Goal: Transaction & Acquisition: Download file/media

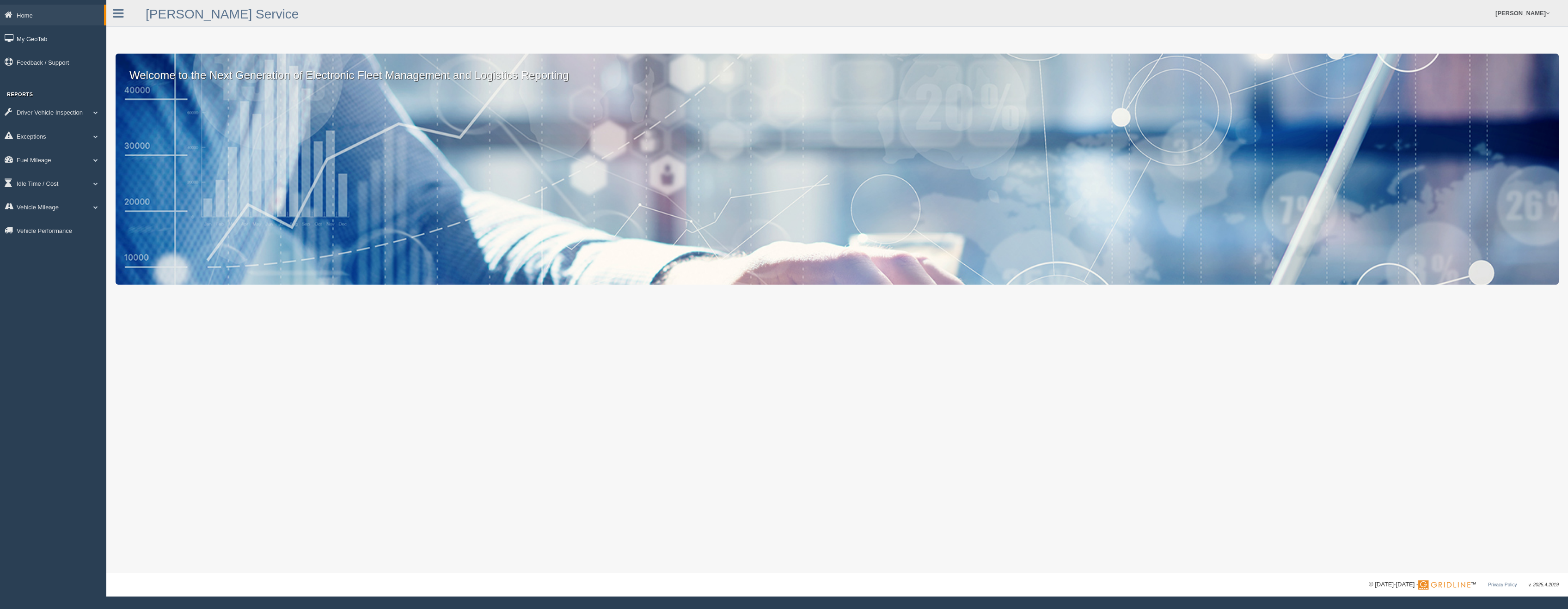
click at [28, 39] on link "My GeoTab" at bounding box center [53, 38] width 107 height 21
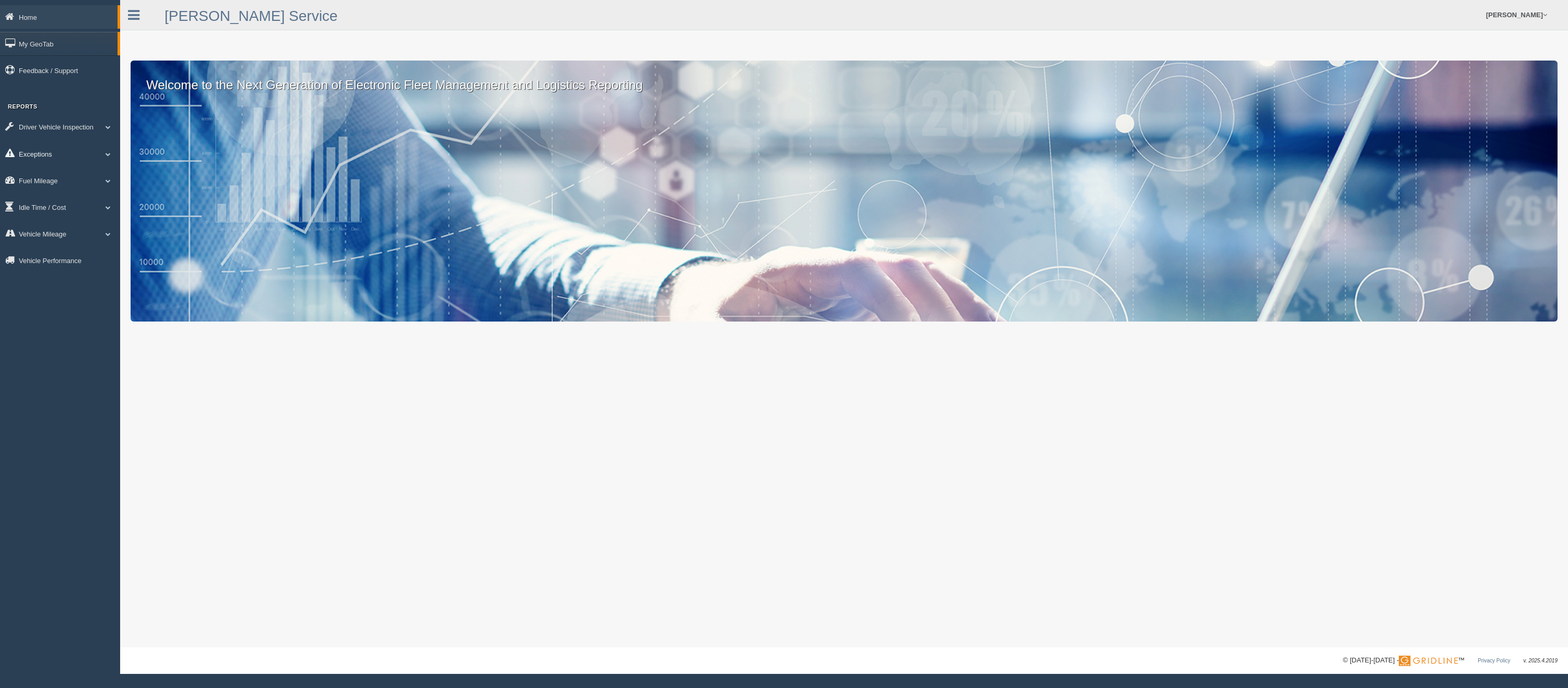
click at [45, 155] on link "Exceptions" at bounding box center [60, 154] width 120 height 23
click at [50, 211] on link "Safety Exceptions" at bounding box center [68, 214] width 99 height 19
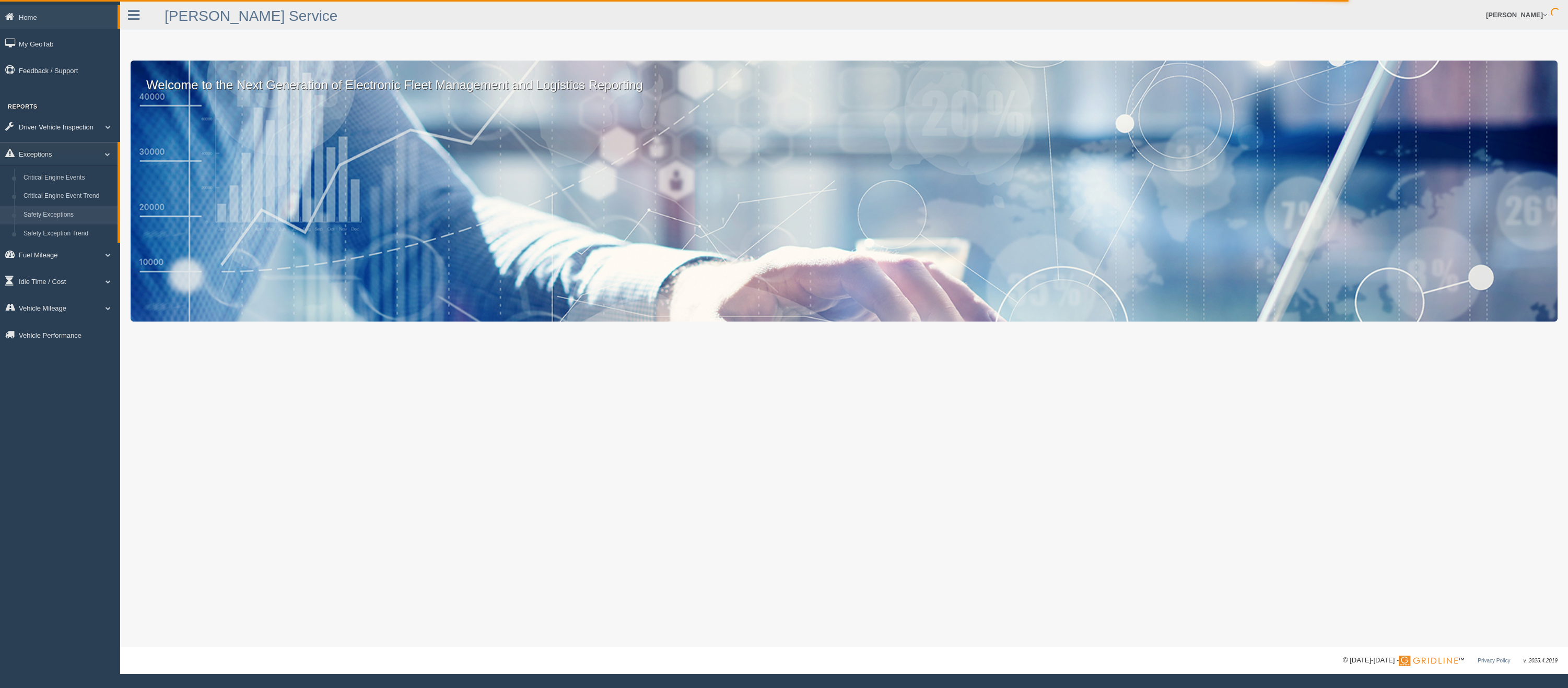
click at [66, 212] on link "Safety Exceptions" at bounding box center [68, 214] width 99 height 19
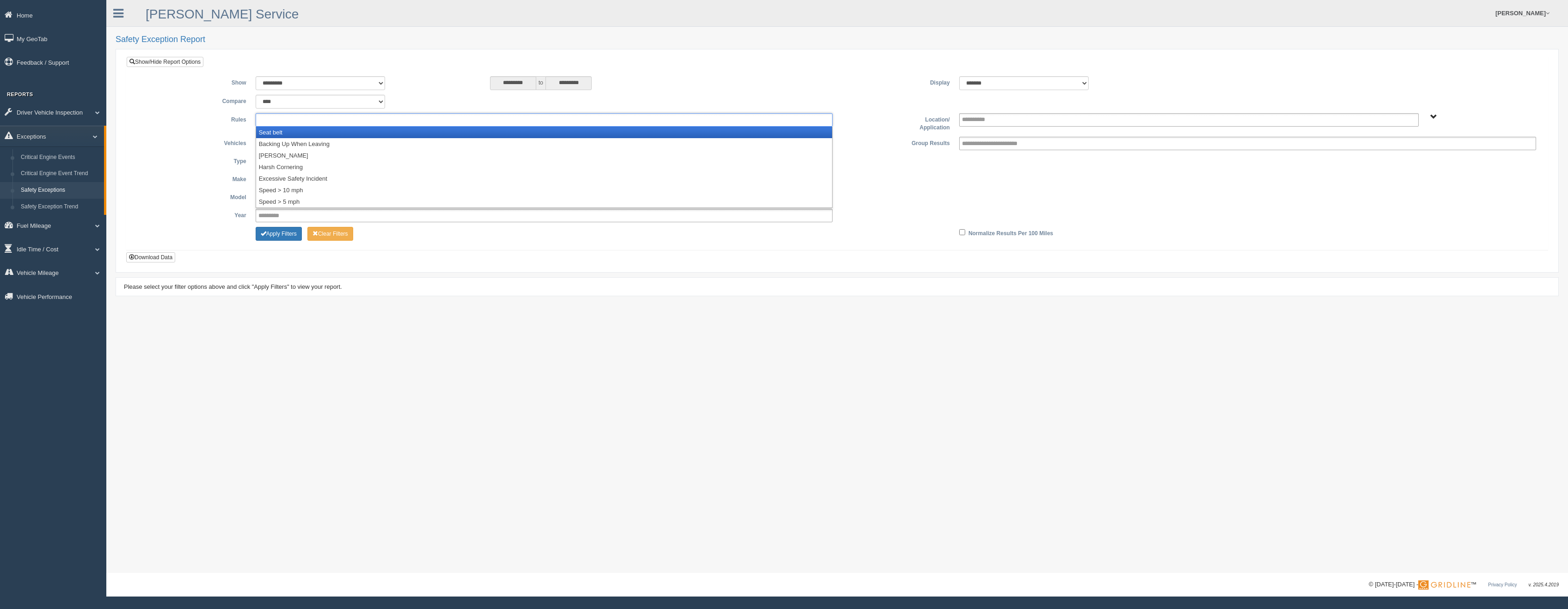
click at [350, 125] on ul at bounding box center [544, 120] width 577 height 13
click at [301, 133] on li "Seat belt" at bounding box center [544, 132] width 576 height 12
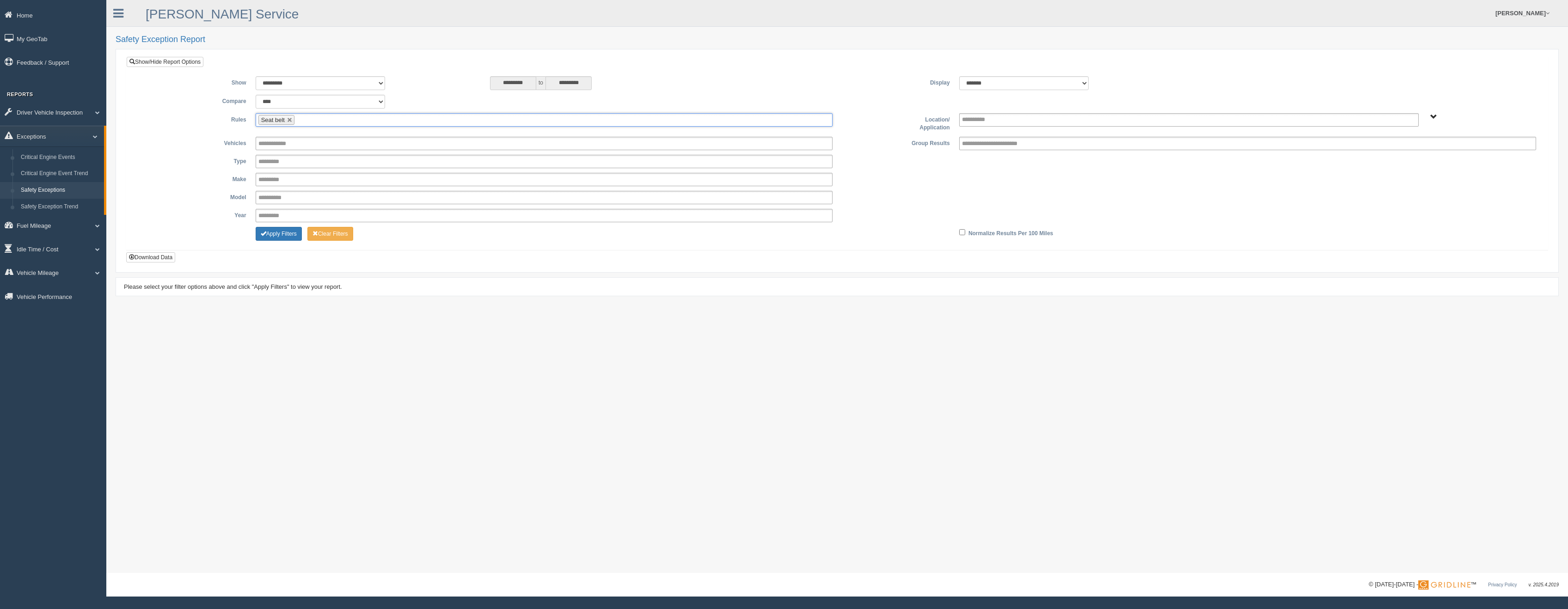
click at [307, 119] on input "text" at bounding box center [303, 120] width 12 height 12
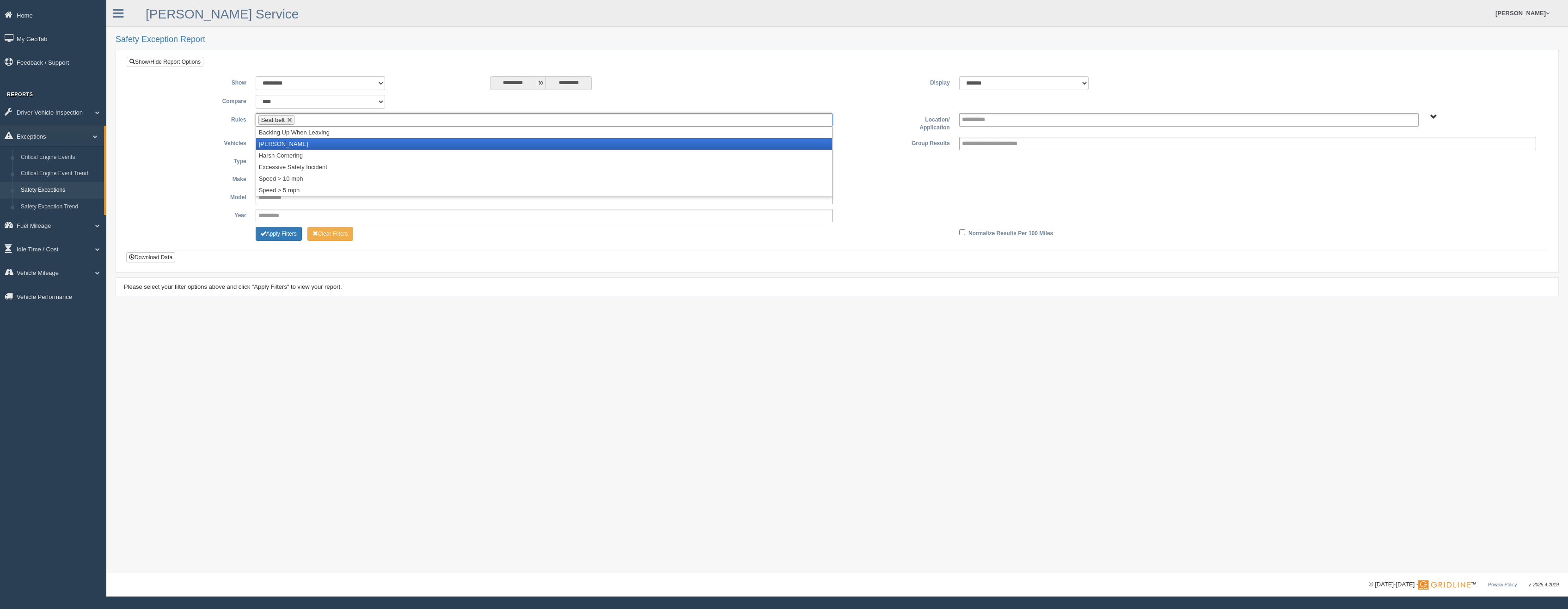
click at [293, 145] on li "[PERSON_NAME]" at bounding box center [544, 144] width 576 height 12
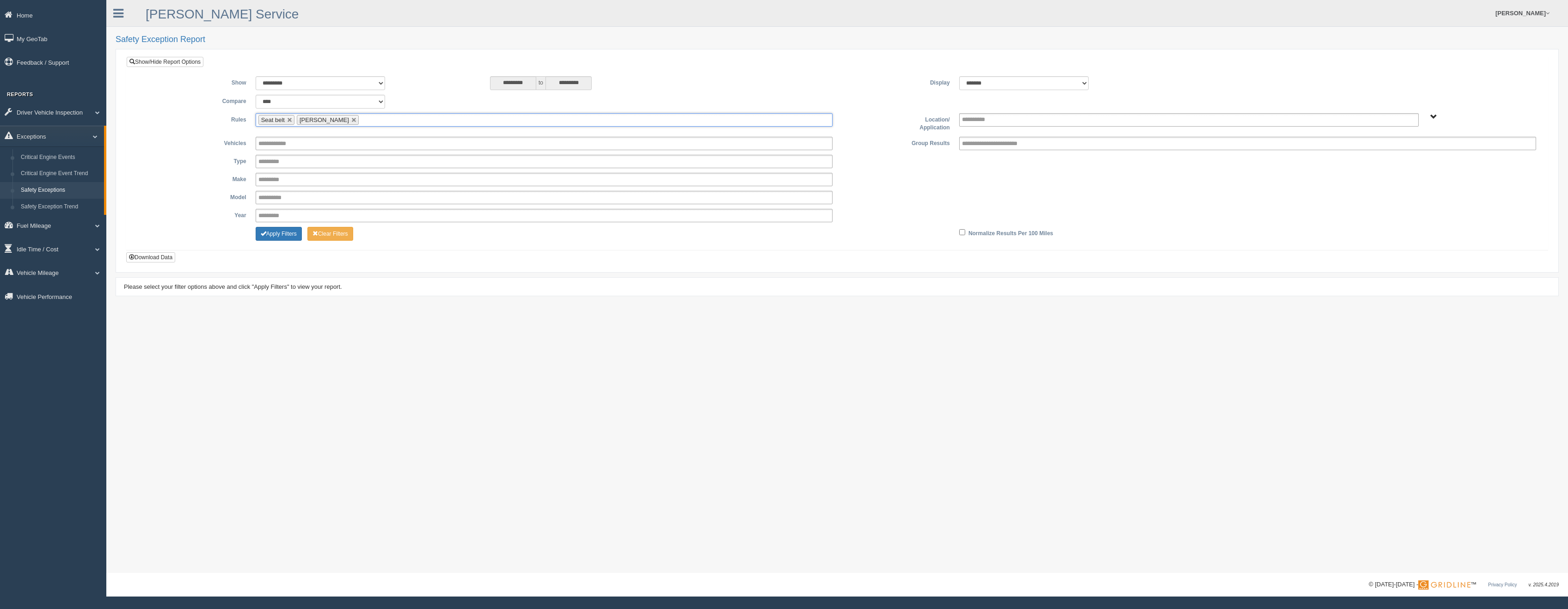
click at [374, 117] on ul "Seat belt Harsh Braking" at bounding box center [544, 120] width 577 height 13
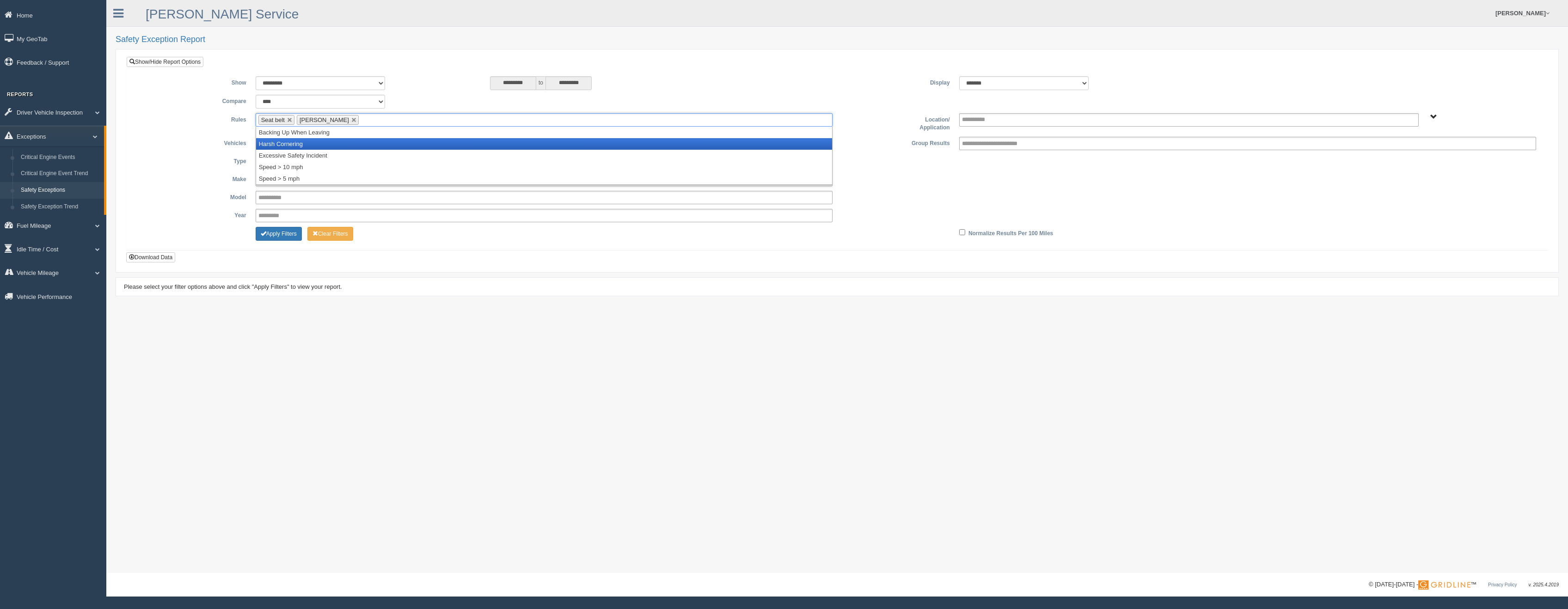
click at [313, 146] on li "Harsh Cornering" at bounding box center [544, 144] width 576 height 12
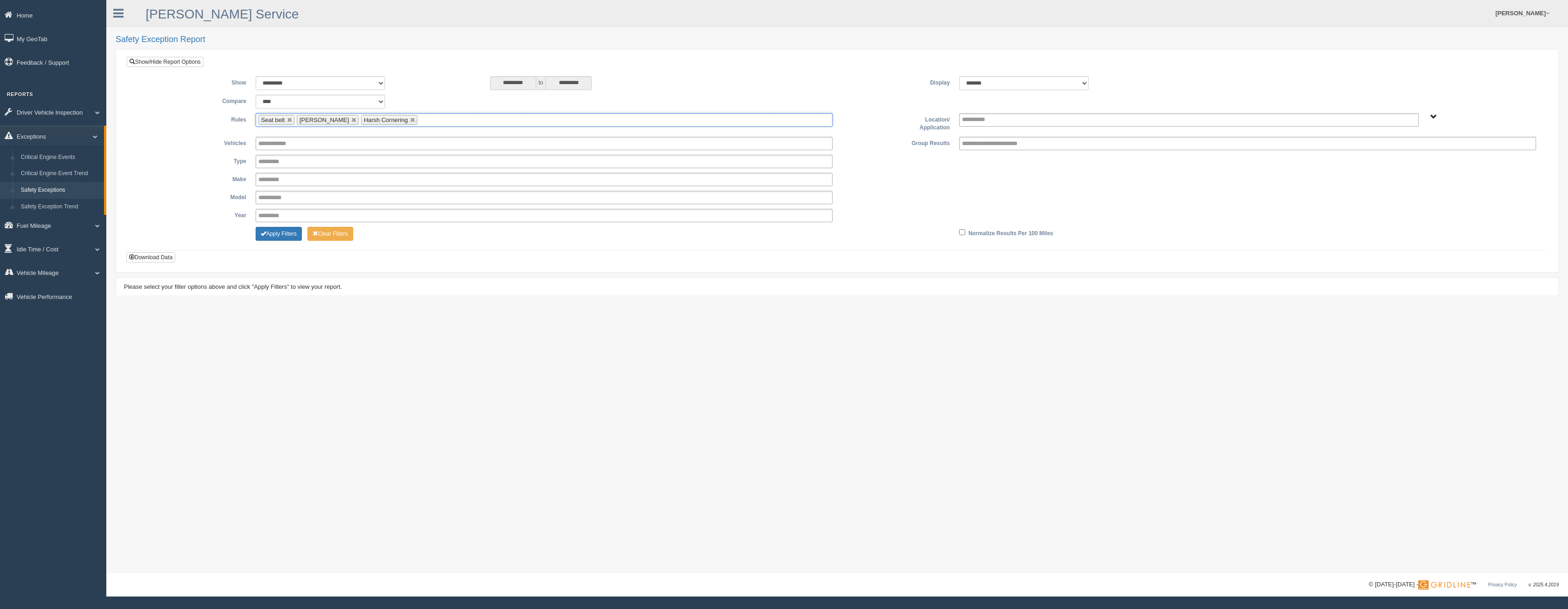
click at [420, 119] on ul "Seat belt Harsh Braking Harsh Cornering" at bounding box center [544, 120] width 577 height 13
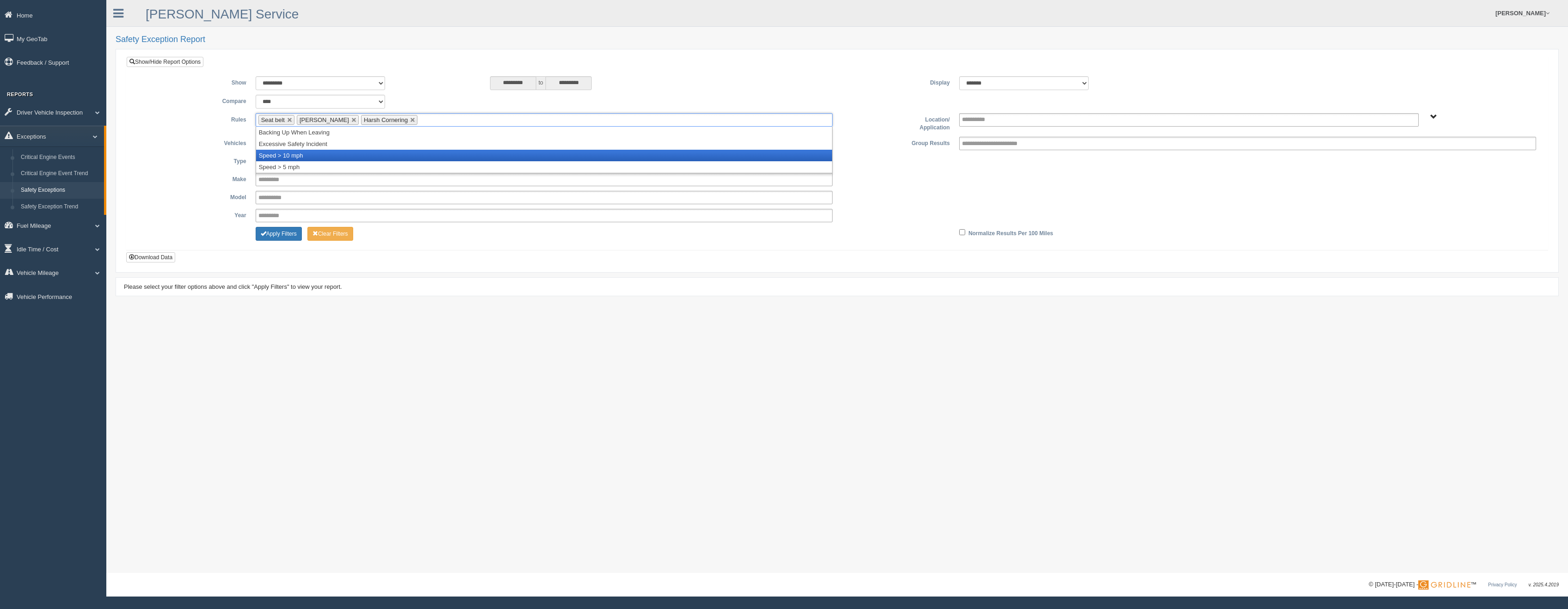
click at [326, 155] on li "Speed > 10 mph" at bounding box center [544, 155] width 576 height 12
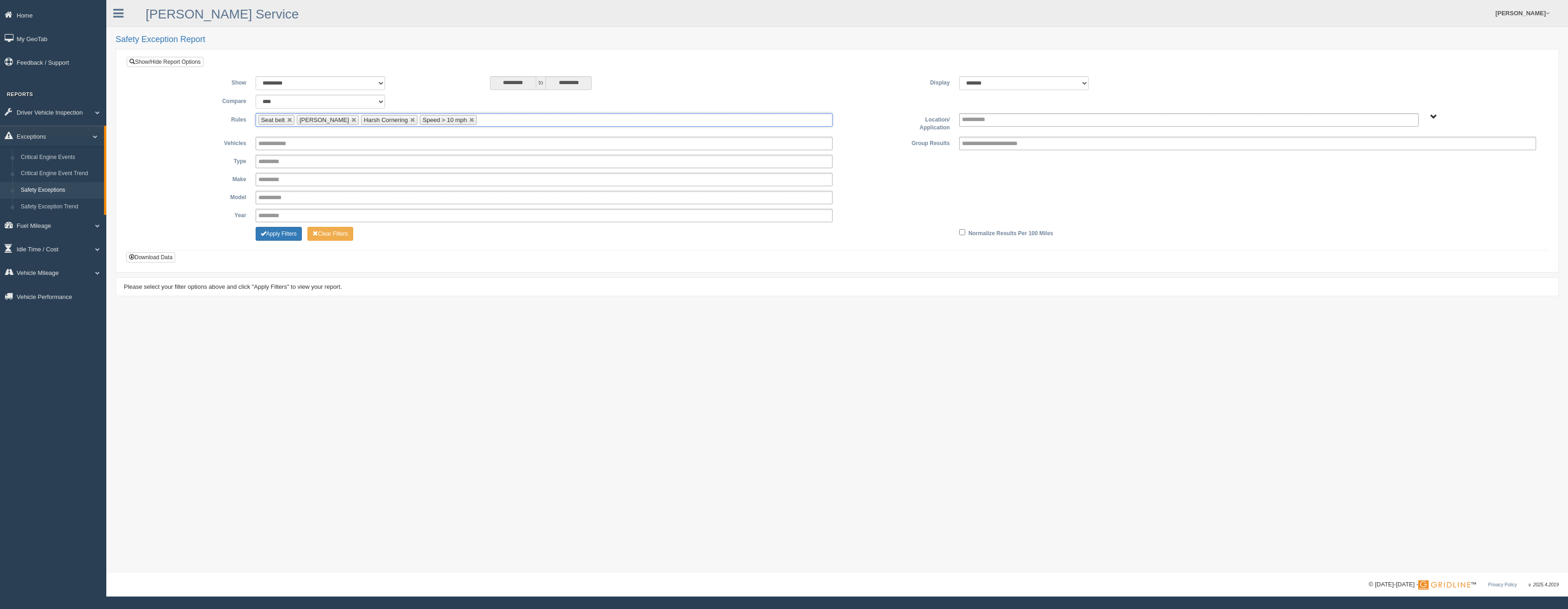
click at [1435, 115] on span "B. Vehicle Class C. Emergency Response G&A 955 WTS-25-00 WTS-27-00 WTS-40-00 WT…" at bounding box center [1433, 117] width 7 height 7
click at [1415, 186] on button "WTS-25-00" at bounding box center [1406, 185] width 40 height 10
click at [1412, 178] on button "Select Everything in WTS-25-00" at bounding box center [1432, 177] width 90 height 10
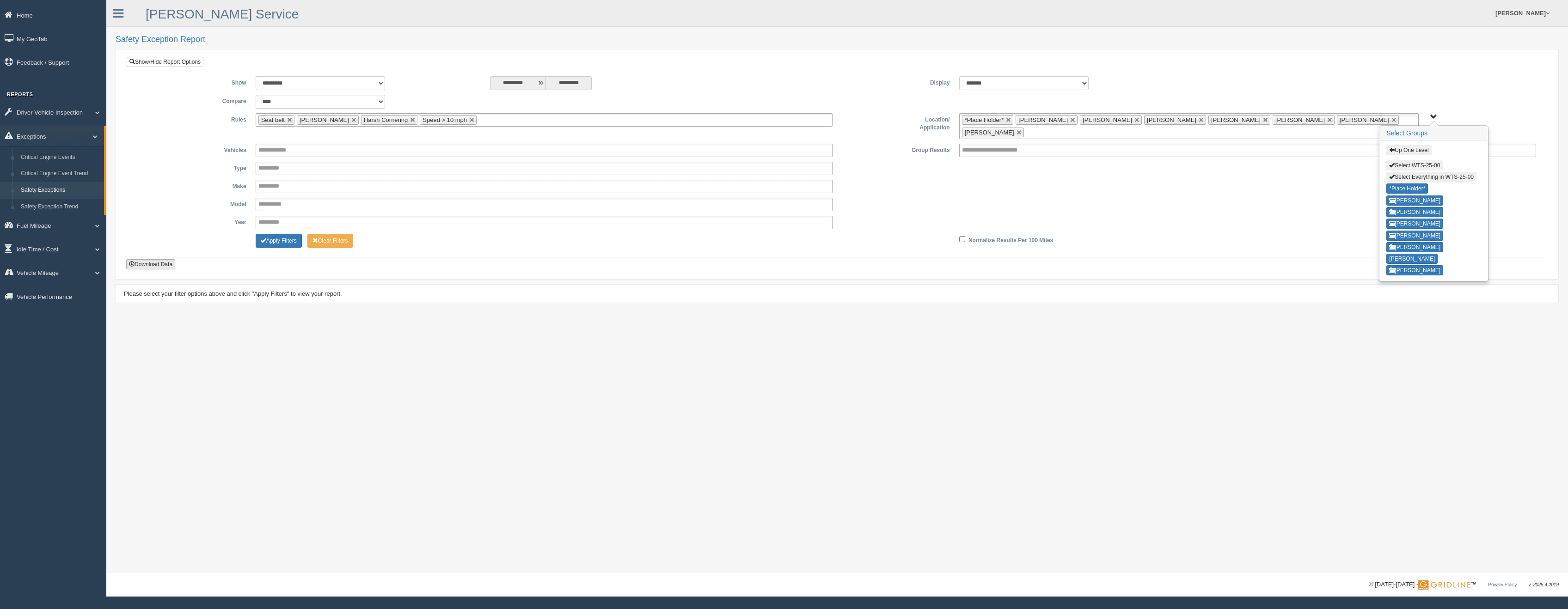
click at [149, 262] on button "Download Data" at bounding box center [150, 264] width 49 height 10
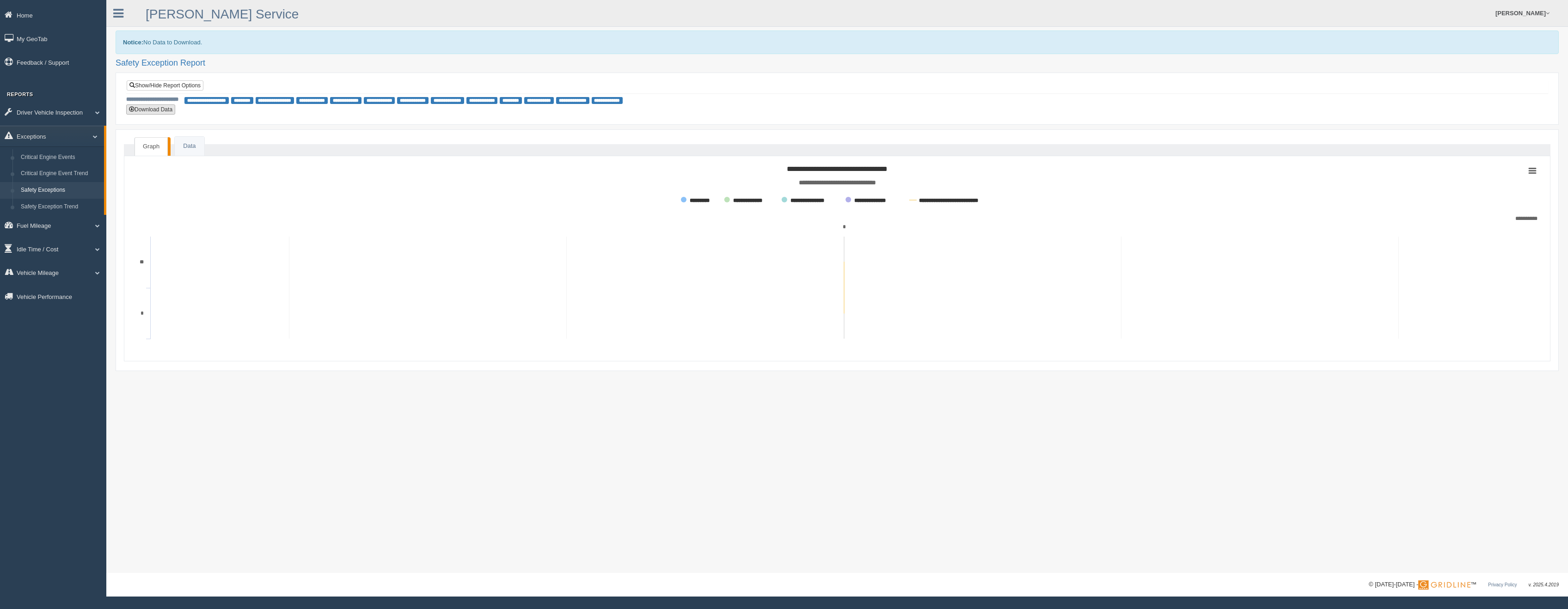
click at [147, 110] on button "Download Data" at bounding box center [150, 110] width 49 height 10
click at [177, 83] on link "Show/Hide Report Options" at bounding box center [165, 85] width 77 height 10
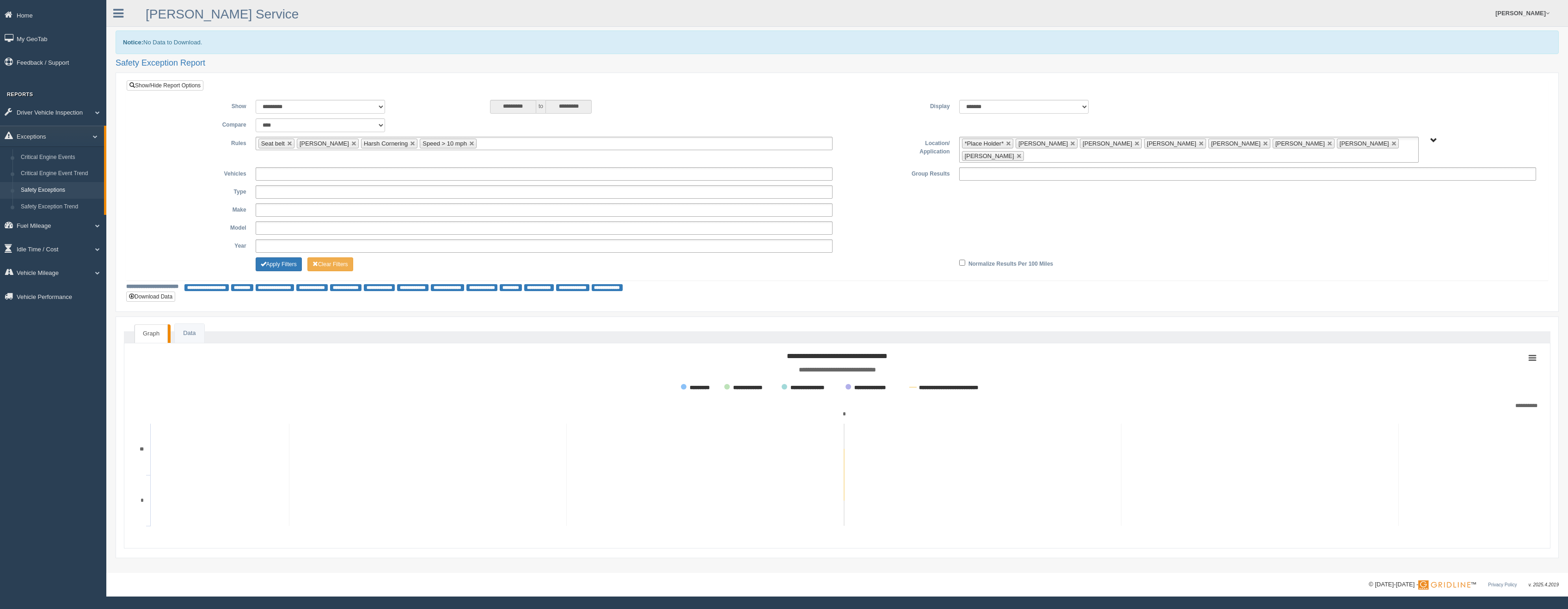
click at [1433, 138] on span "B. Vehicle Class C. Emergency Response G&A 955 WTS-25-00 WTS-27-00 WTS-40-00 WT…" at bounding box center [1433, 141] width 7 height 7
click at [1416, 221] on button "WTS-27-00" at bounding box center [1406, 221] width 40 height 10
click at [1404, 201] on button "Select Everything in WTS-27-00" at bounding box center [1432, 200] width 90 height 10
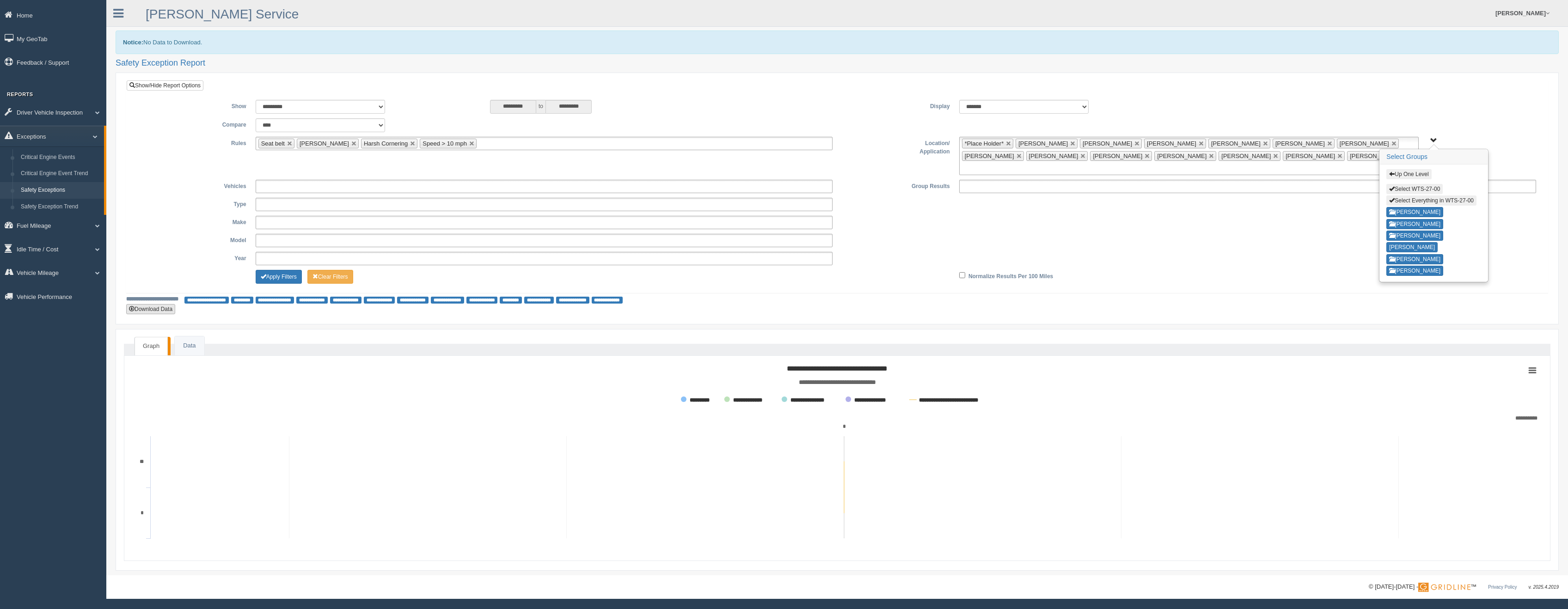
click at [142, 304] on button "Download Data" at bounding box center [150, 309] width 49 height 10
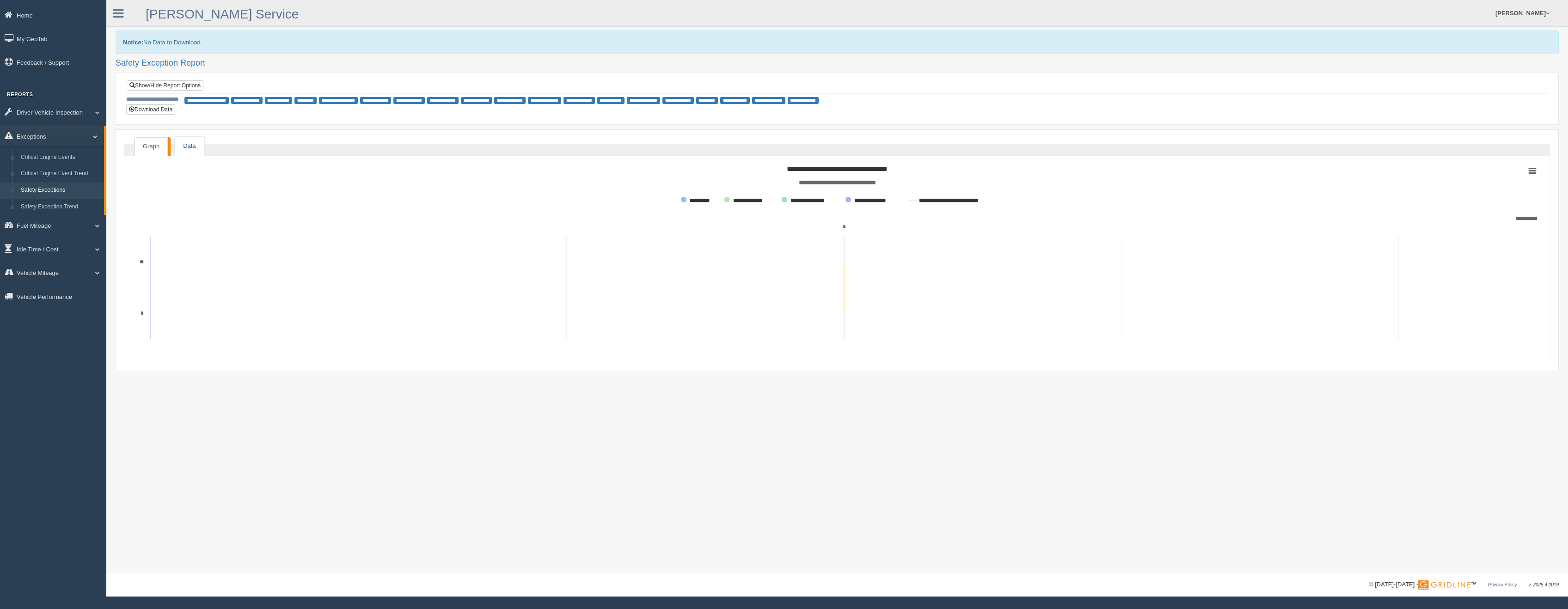
click at [183, 147] on link "Data" at bounding box center [189, 146] width 29 height 19
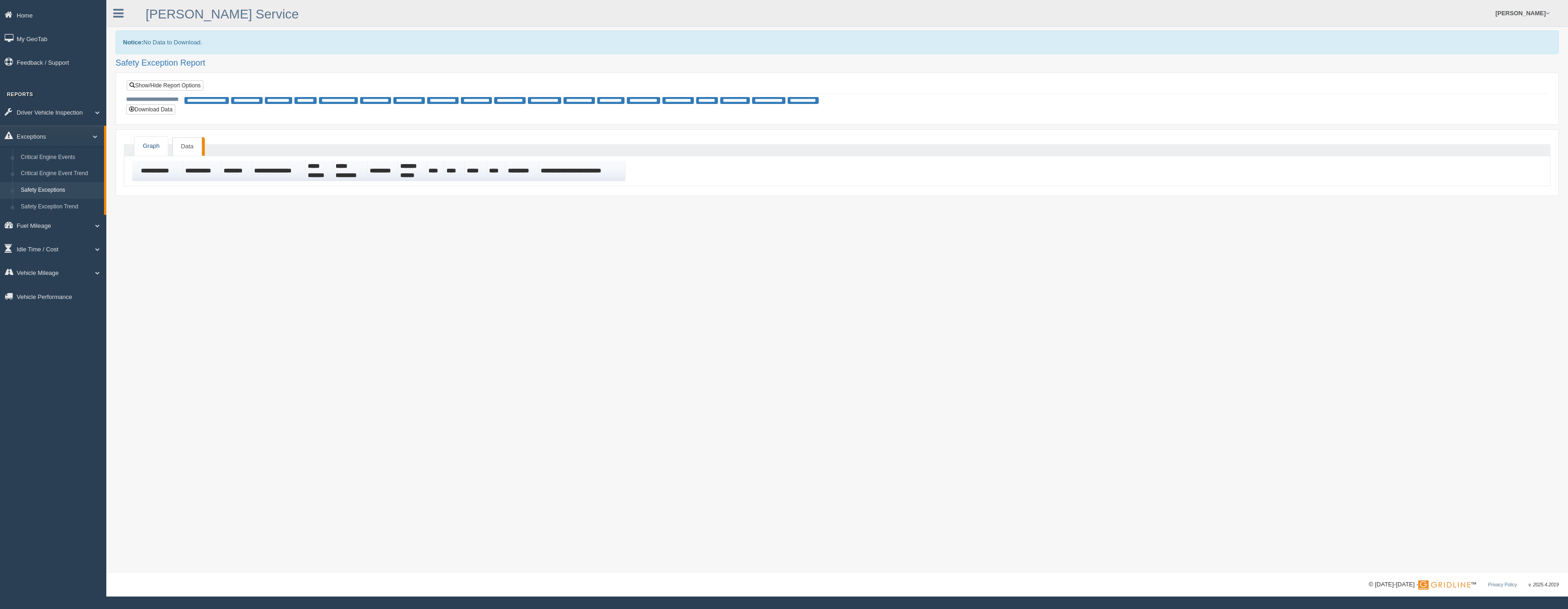
click at [150, 144] on link "Graph" at bounding box center [151, 146] width 33 height 19
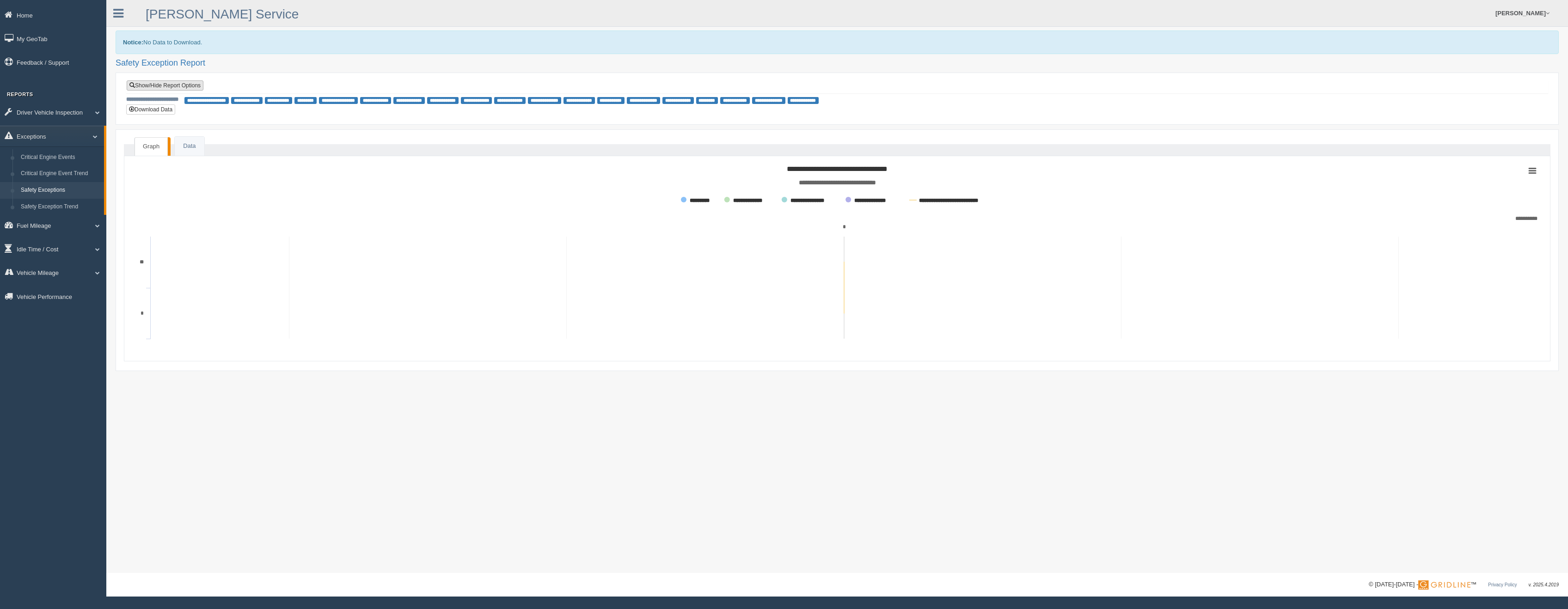
click at [195, 85] on link "Show/Hide Report Options" at bounding box center [165, 85] width 77 height 10
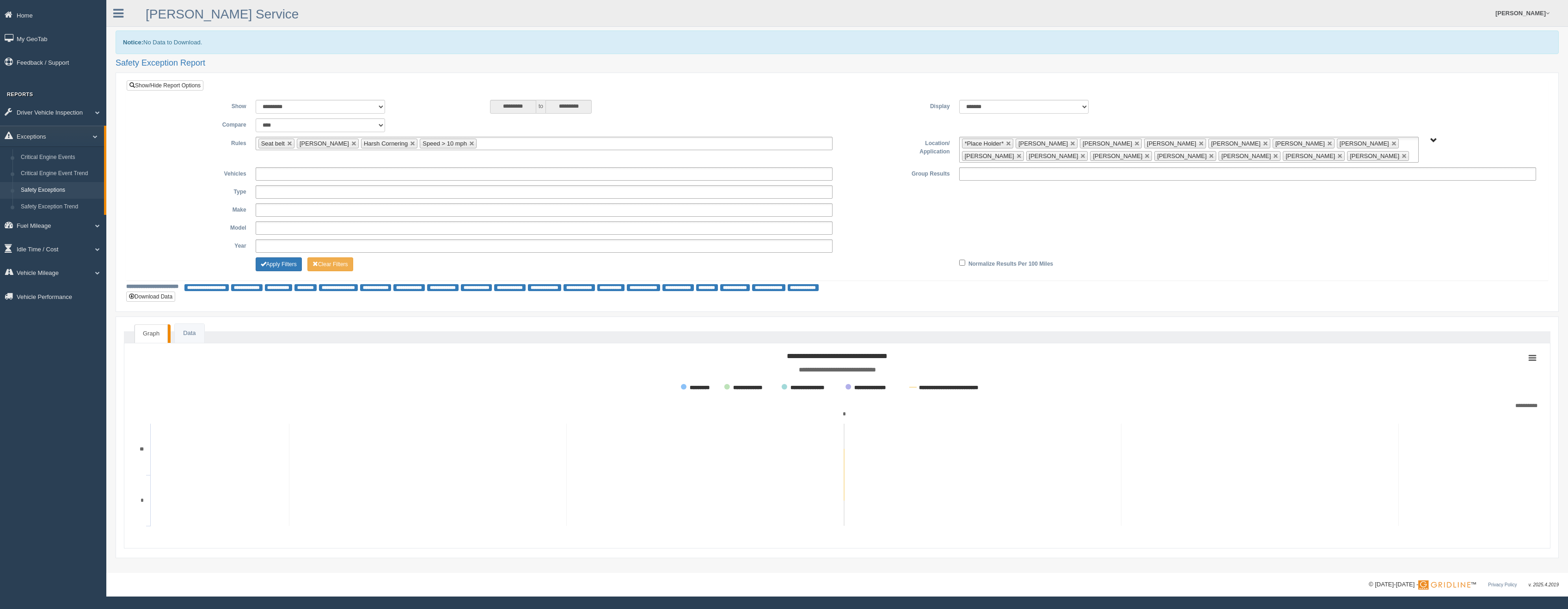
click at [1435, 137] on span "B. Vehicle Class C. Emergency Response G&A 955 WTS-25-00 WTS-27-00 WTS-40-00 WT…" at bounding box center [1433, 141] width 7 height 7
click at [1402, 156] on link at bounding box center [1404, 156] width 5 height 5
click at [1337, 154] on link at bounding box center [1340, 156] width 5 height 5
click at [1273, 155] on link at bounding box center [1275, 156] width 5 height 5
click at [1209, 155] on link at bounding box center [1211, 156] width 5 height 5
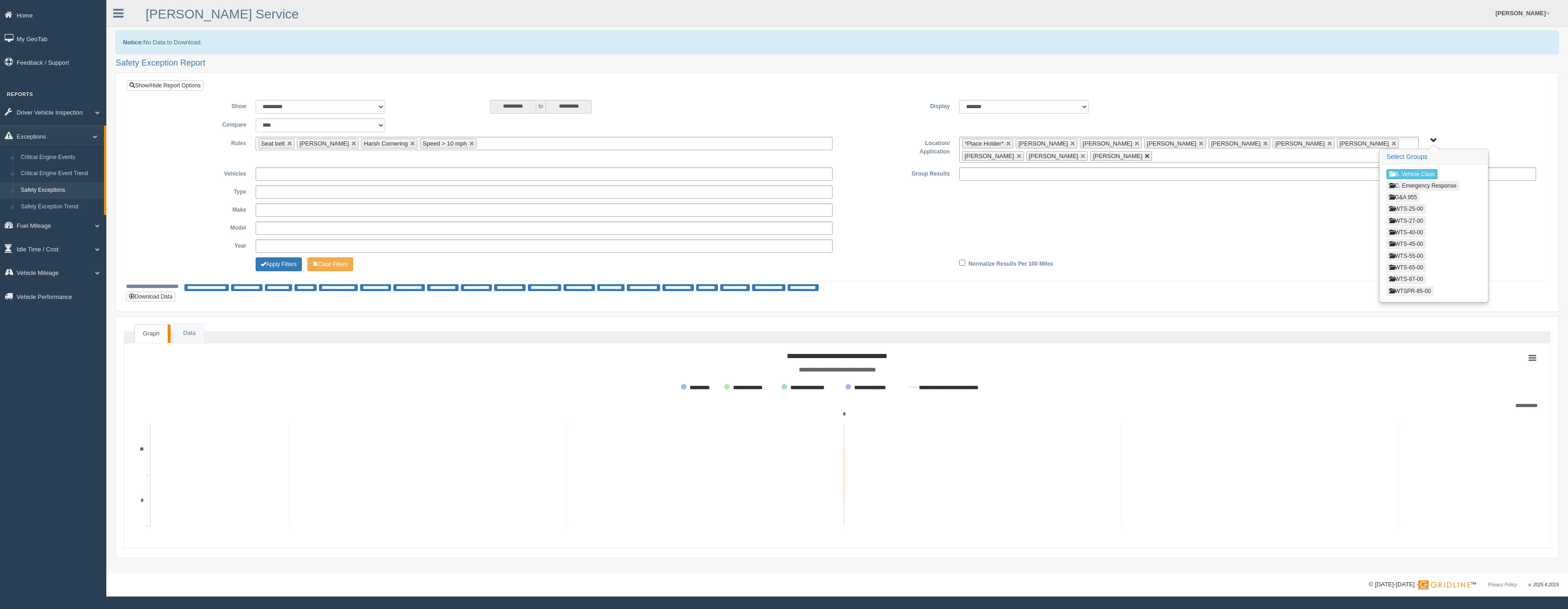
click at [1144, 155] on link at bounding box center [1147, 156] width 5 height 5
click at [1080, 155] on link at bounding box center [1083, 156] width 5 height 5
click at [1009, 145] on link at bounding box center [1009, 144] width 5 height 5
click at [1017, 143] on link at bounding box center [1019, 144] width 5 height 5
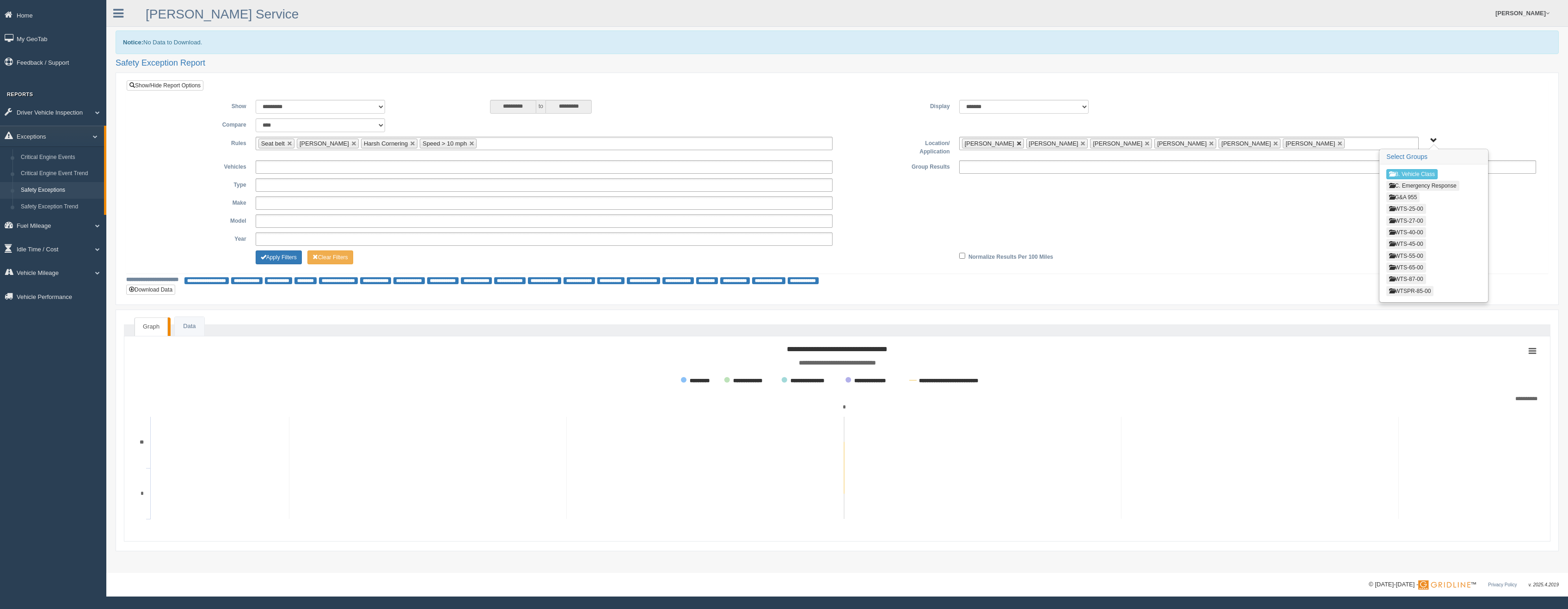
click at [1020, 143] on link at bounding box center [1019, 144] width 5 height 5
click at [1017, 144] on link at bounding box center [1019, 144] width 5 height 5
click at [1017, 143] on link at bounding box center [1019, 144] width 5 height 5
click at [1017, 144] on link at bounding box center [1019, 144] width 5 height 5
click at [1017, 144] on link at bounding box center [1019, 144] width 5 height 5
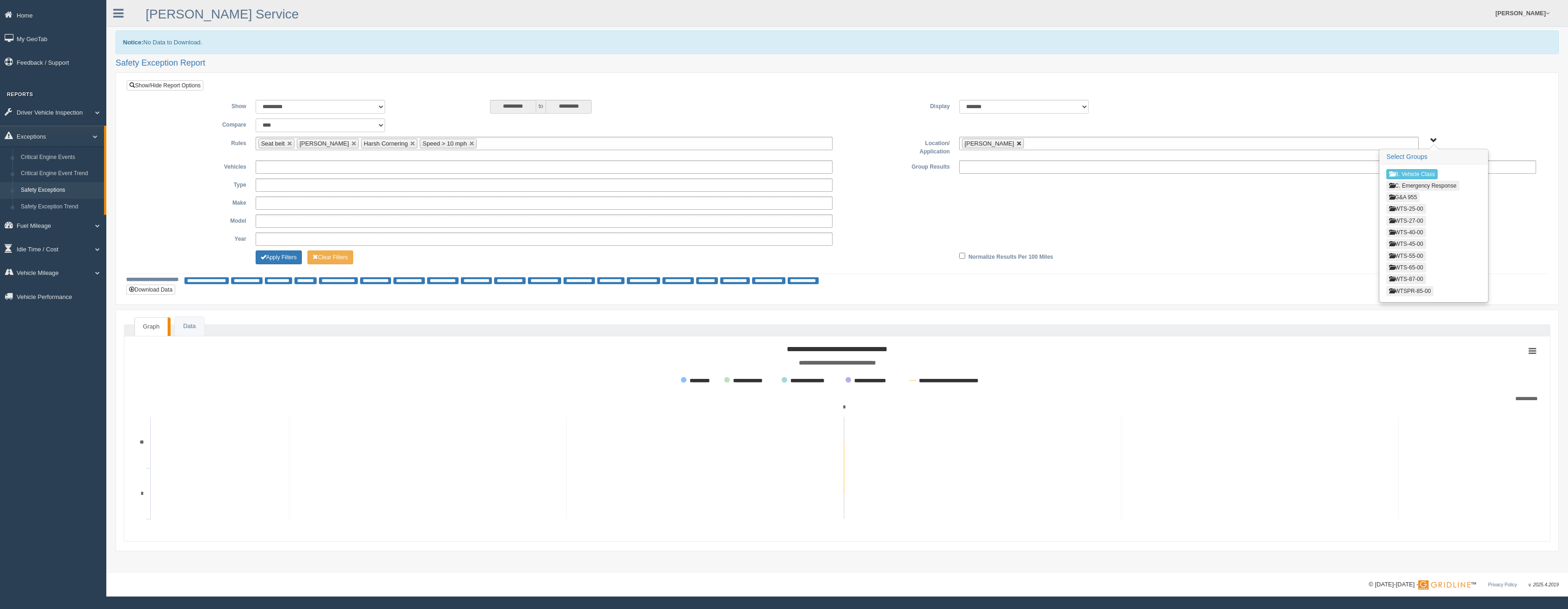
click at [1017, 145] on link at bounding box center [1019, 144] width 5 height 5
type input "**********"
click at [1405, 231] on button "WTS-40-00" at bounding box center [1406, 232] width 40 height 10
click at [1405, 199] on button "Select Everything in WTS-40-00" at bounding box center [1432, 200] width 90 height 10
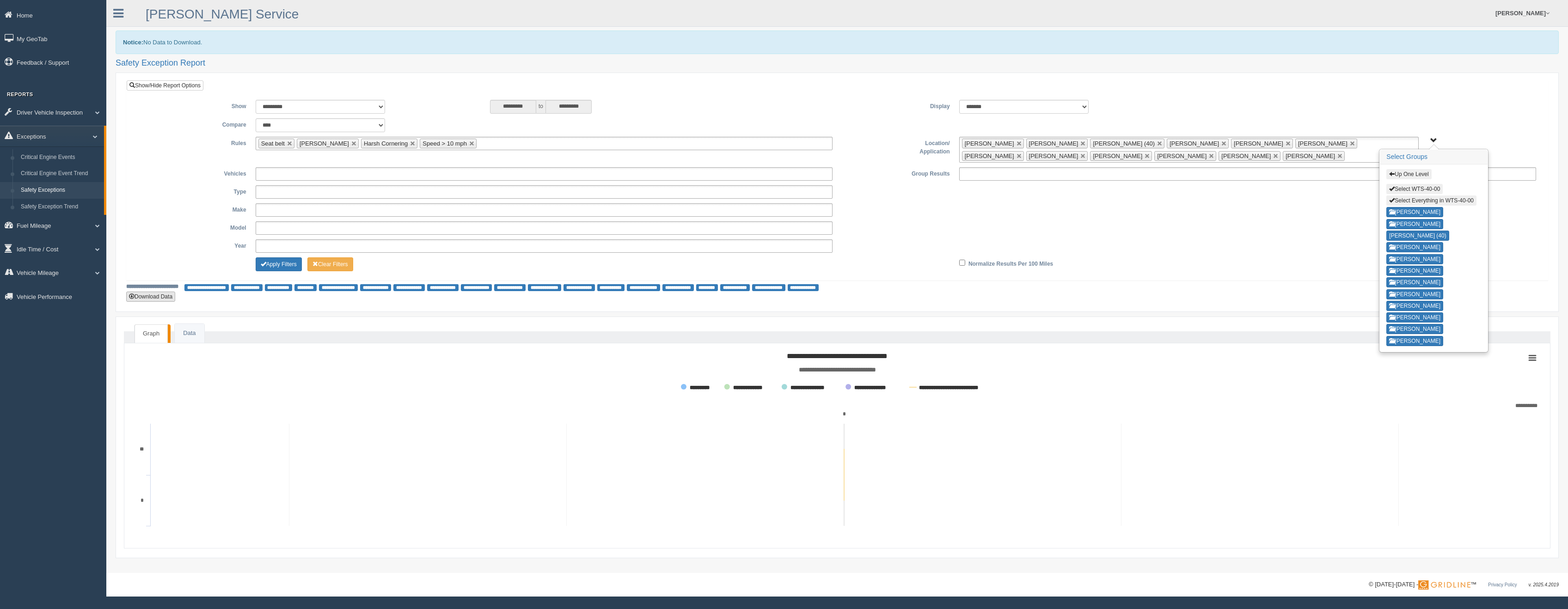
click at [149, 294] on button "Download Data" at bounding box center [150, 296] width 49 height 10
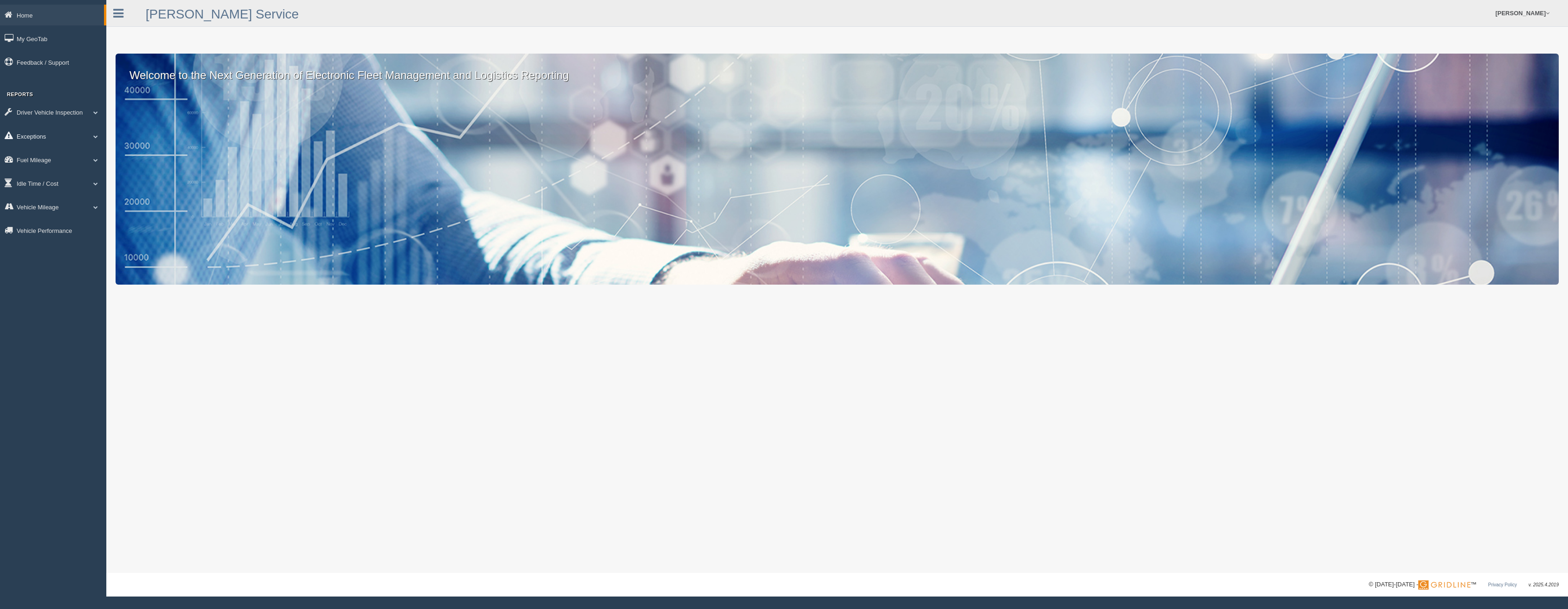
click at [37, 137] on link "Exceptions" at bounding box center [53, 136] width 107 height 21
click at [47, 188] on link "Safety Exceptions" at bounding box center [60, 190] width 88 height 16
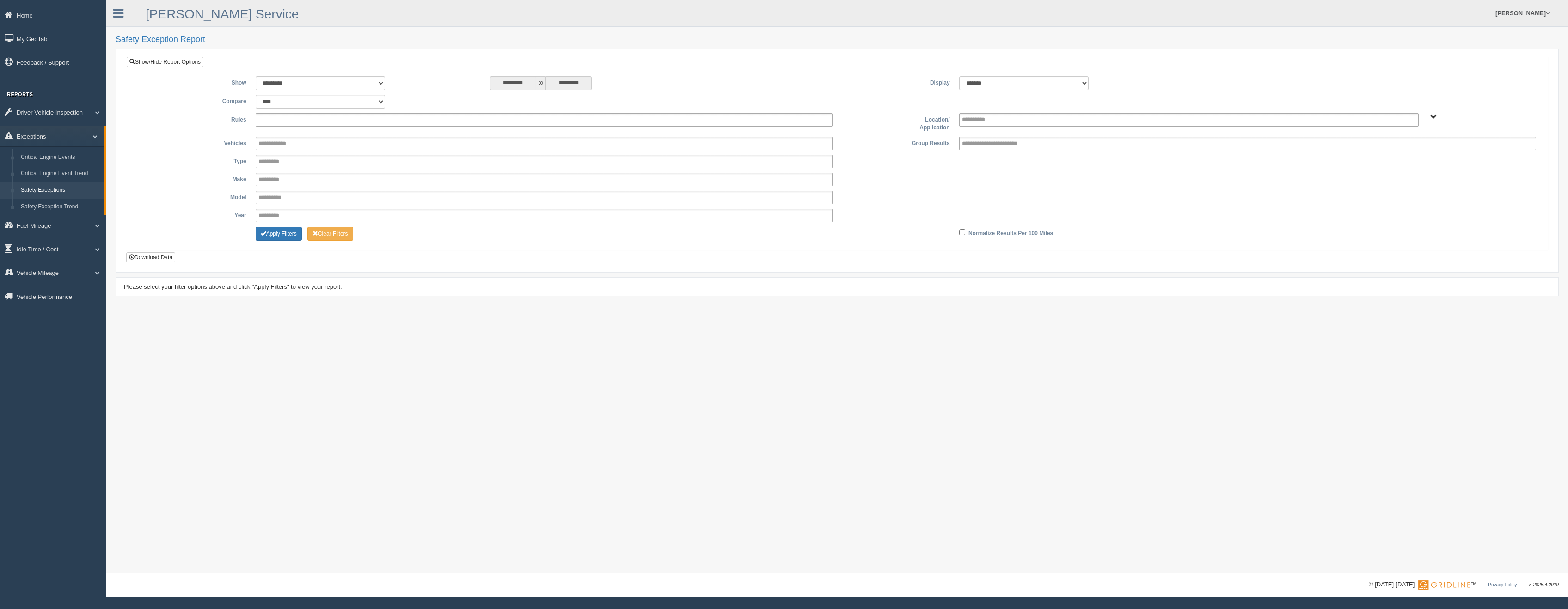
click at [304, 122] on input "text" at bounding box center [283, 120] width 49 height 12
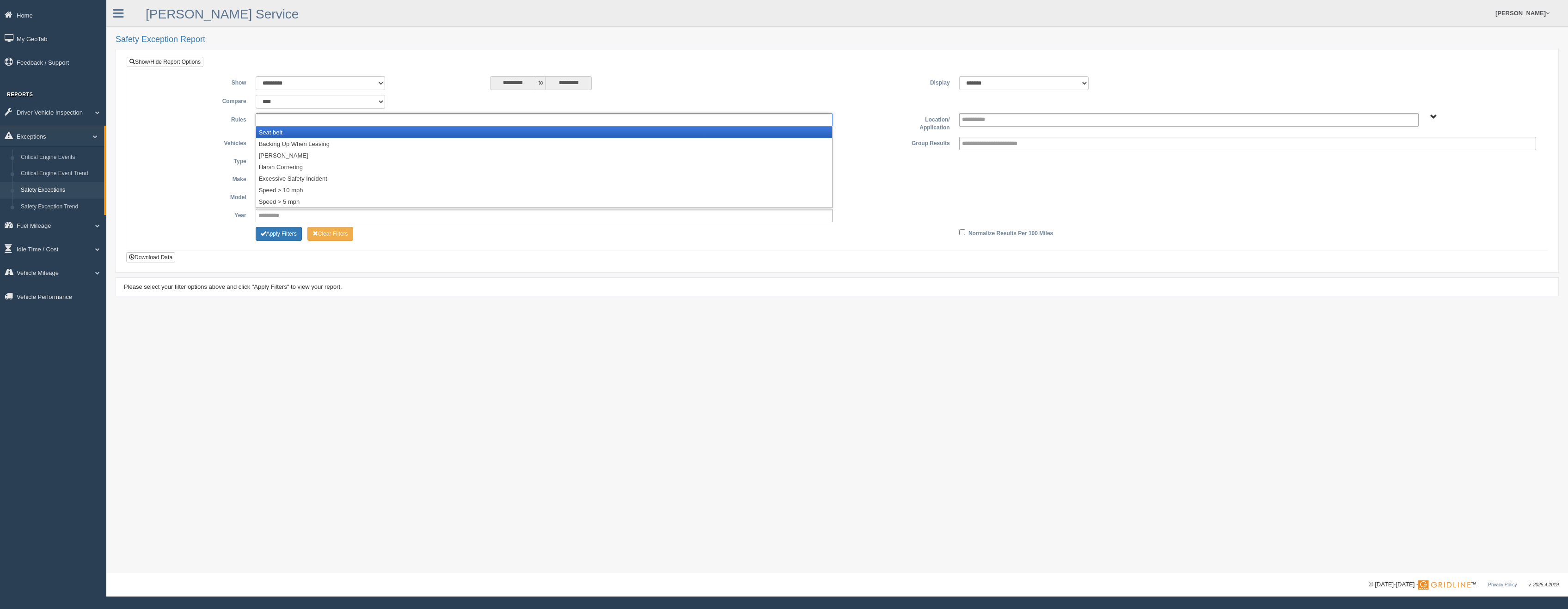
click at [284, 131] on li "Seat belt" at bounding box center [544, 132] width 576 height 12
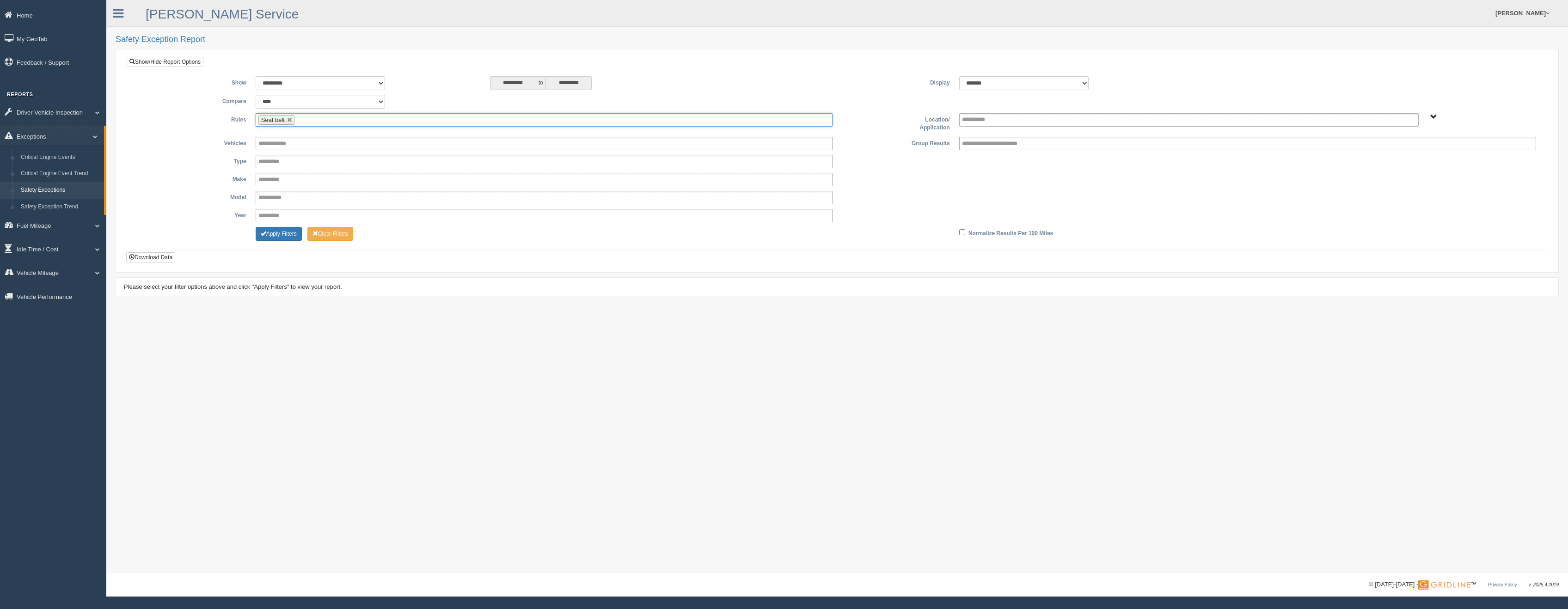
click at [306, 121] on input "text" at bounding box center [303, 120] width 12 height 12
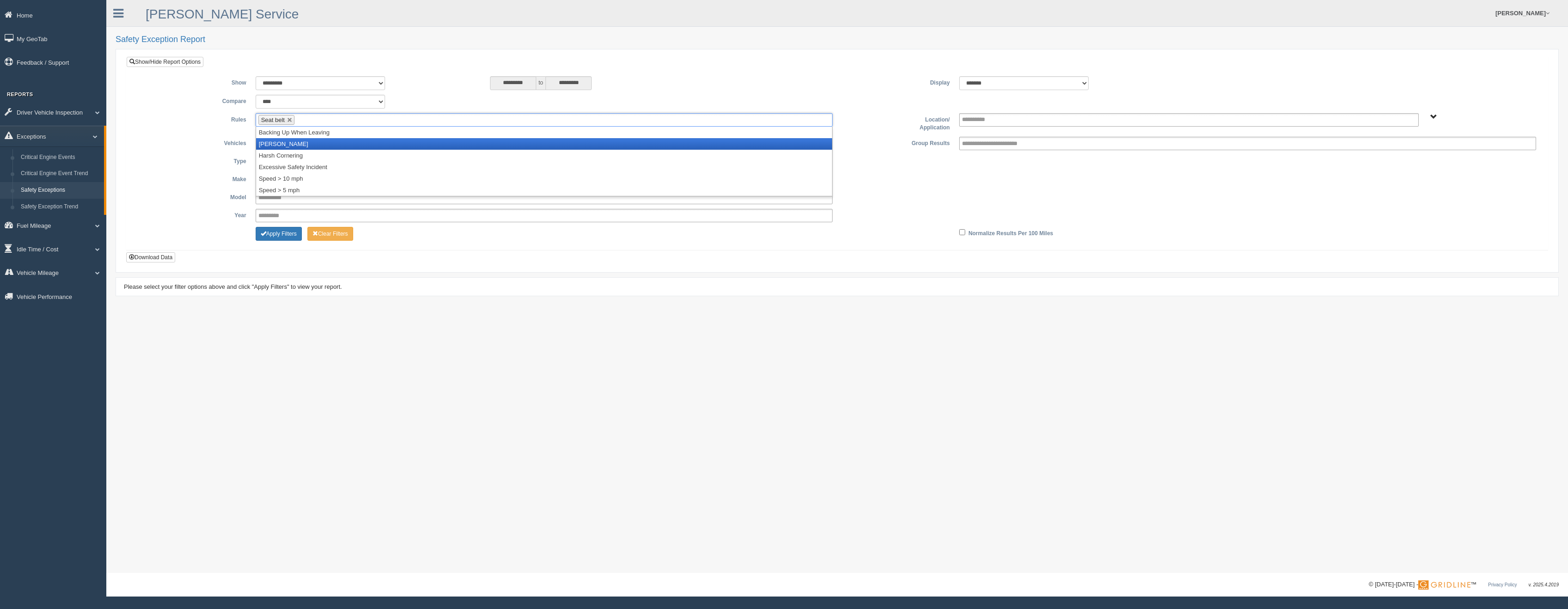
click at [293, 141] on li "[PERSON_NAME]" at bounding box center [544, 144] width 576 height 12
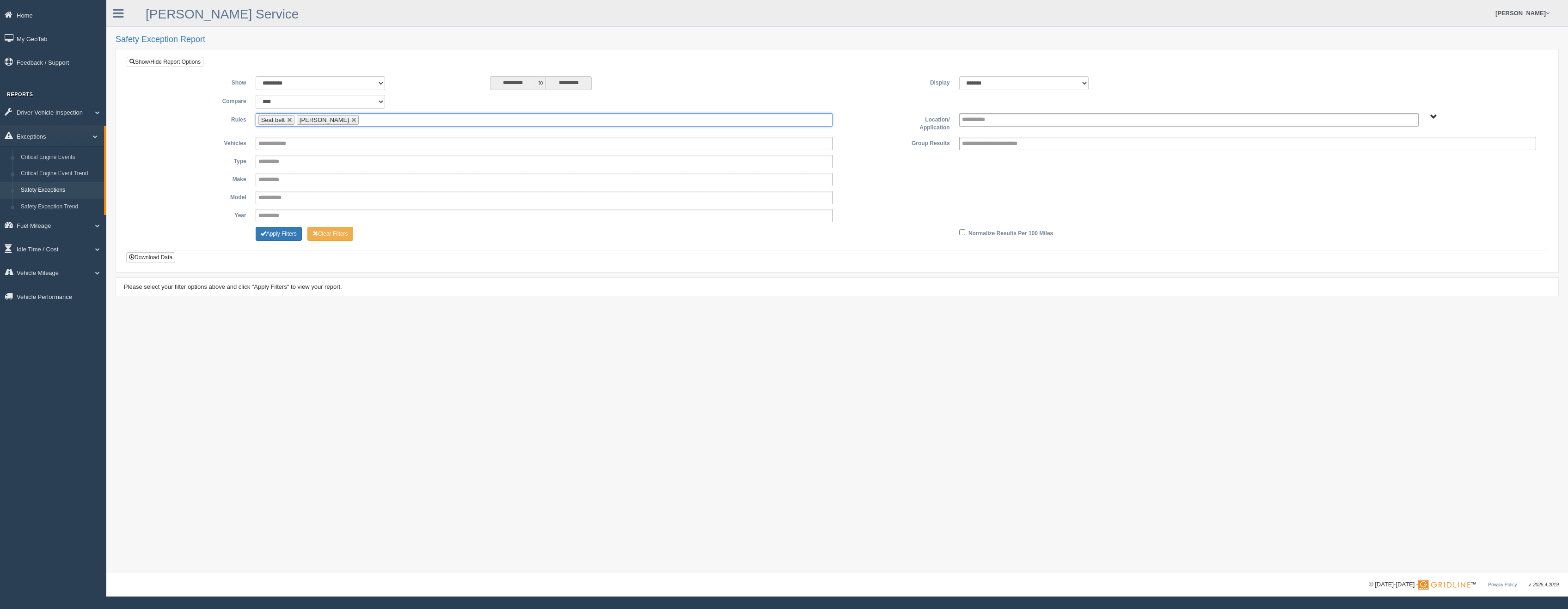
click at [361, 122] on input "text" at bounding box center [366, 120] width 12 height 12
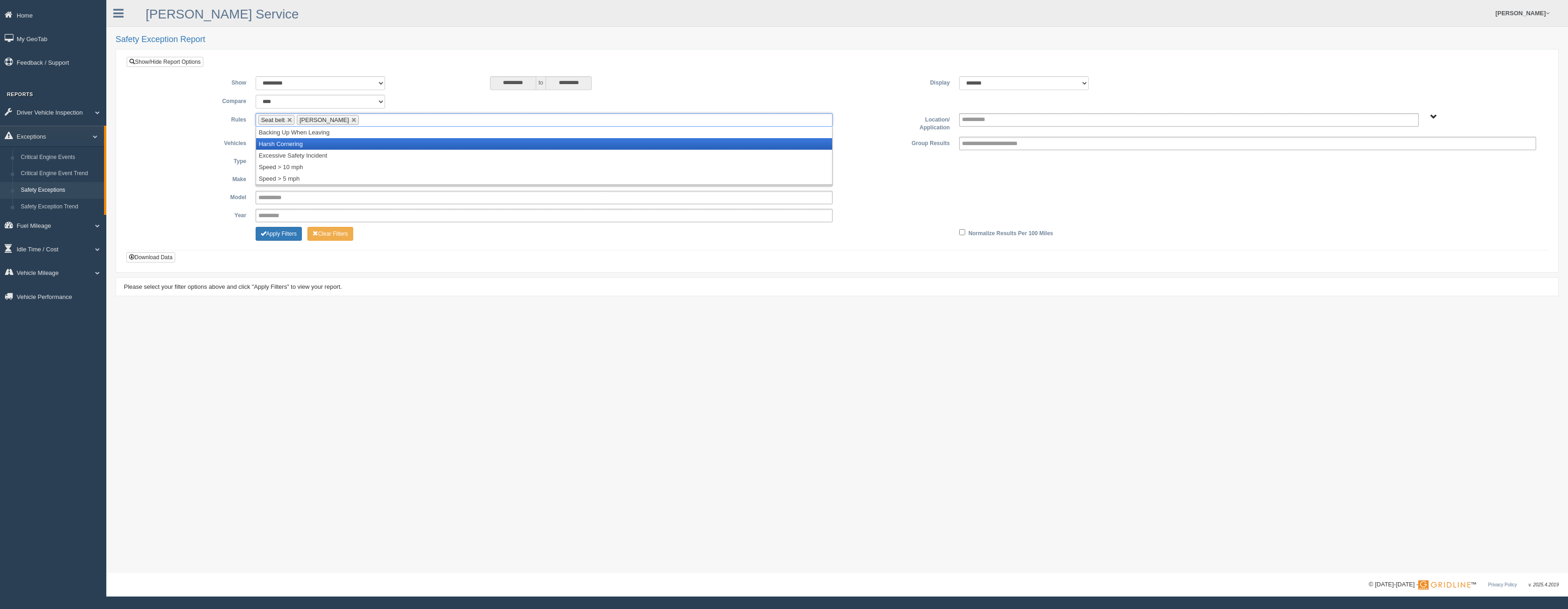
click at [304, 145] on li "Harsh Cornering" at bounding box center [544, 144] width 576 height 12
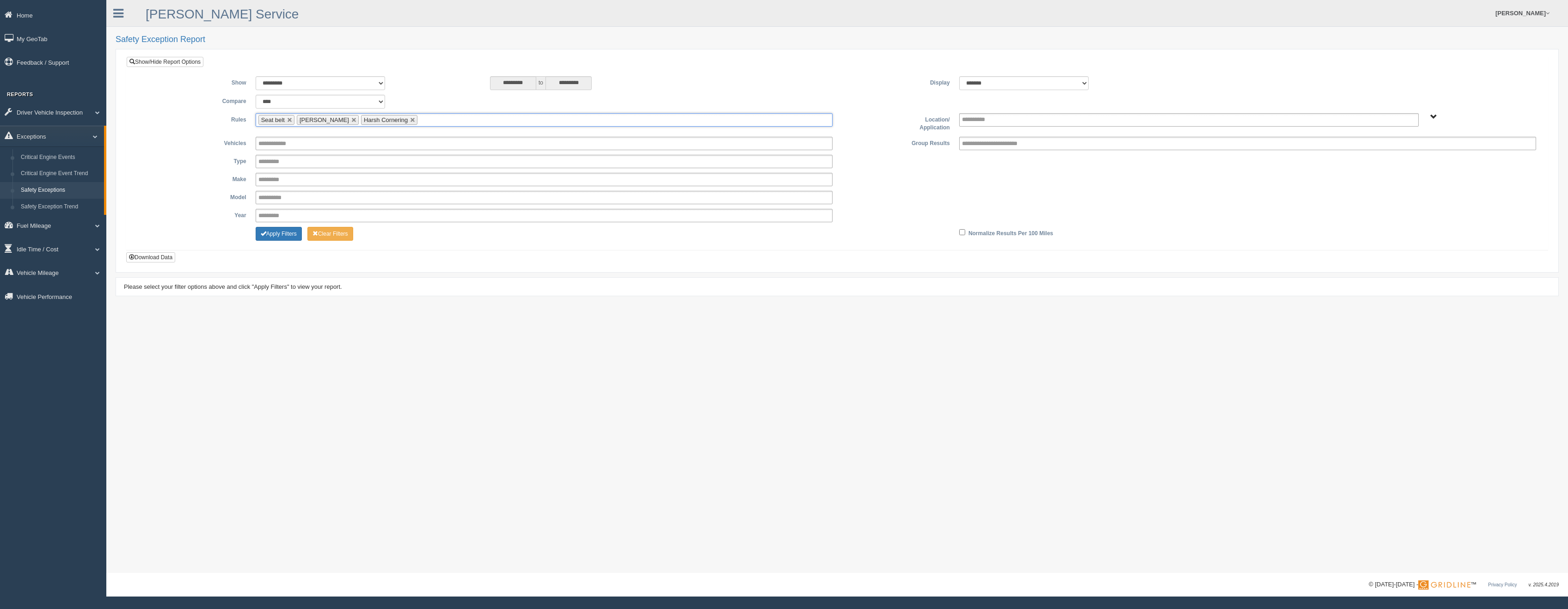
click at [426, 118] on ul "Seat belt Harsh Braking Harsh Cornering" at bounding box center [544, 120] width 577 height 13
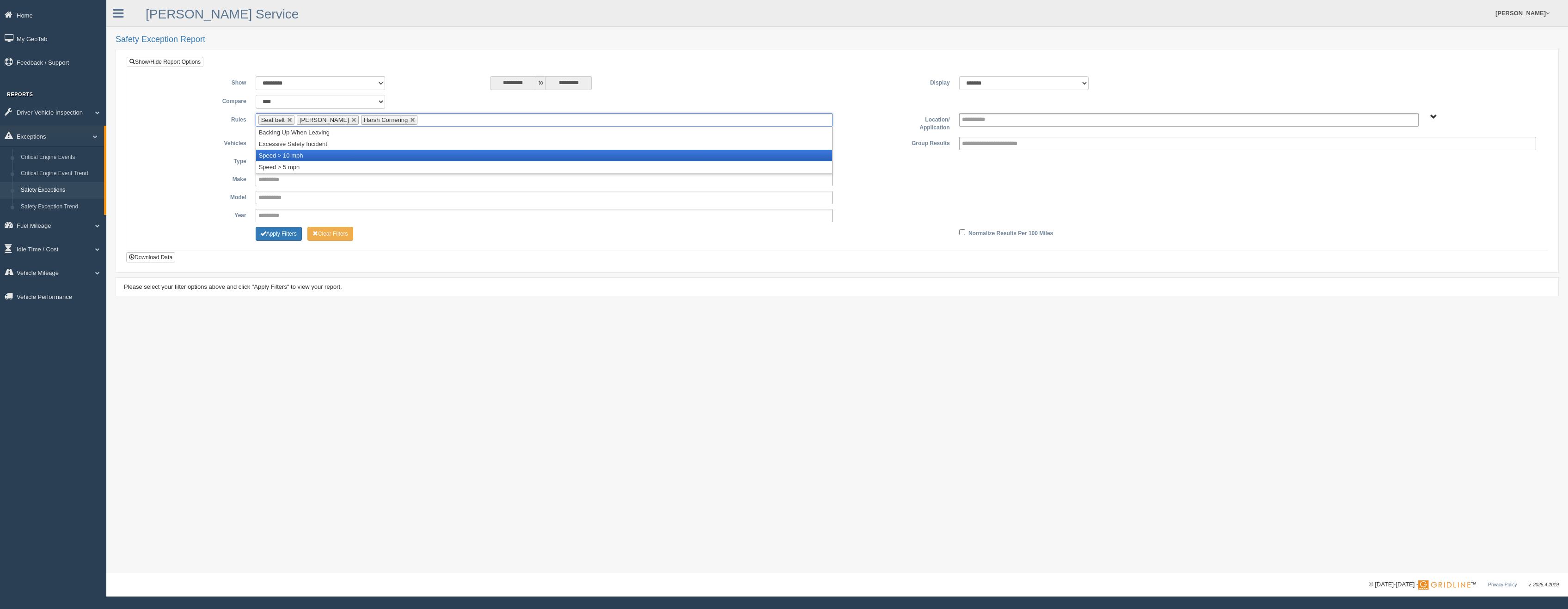
click at [305, 155] on li "Speed > 10 mph" at bounding box center [544, 155] width 576 height 12
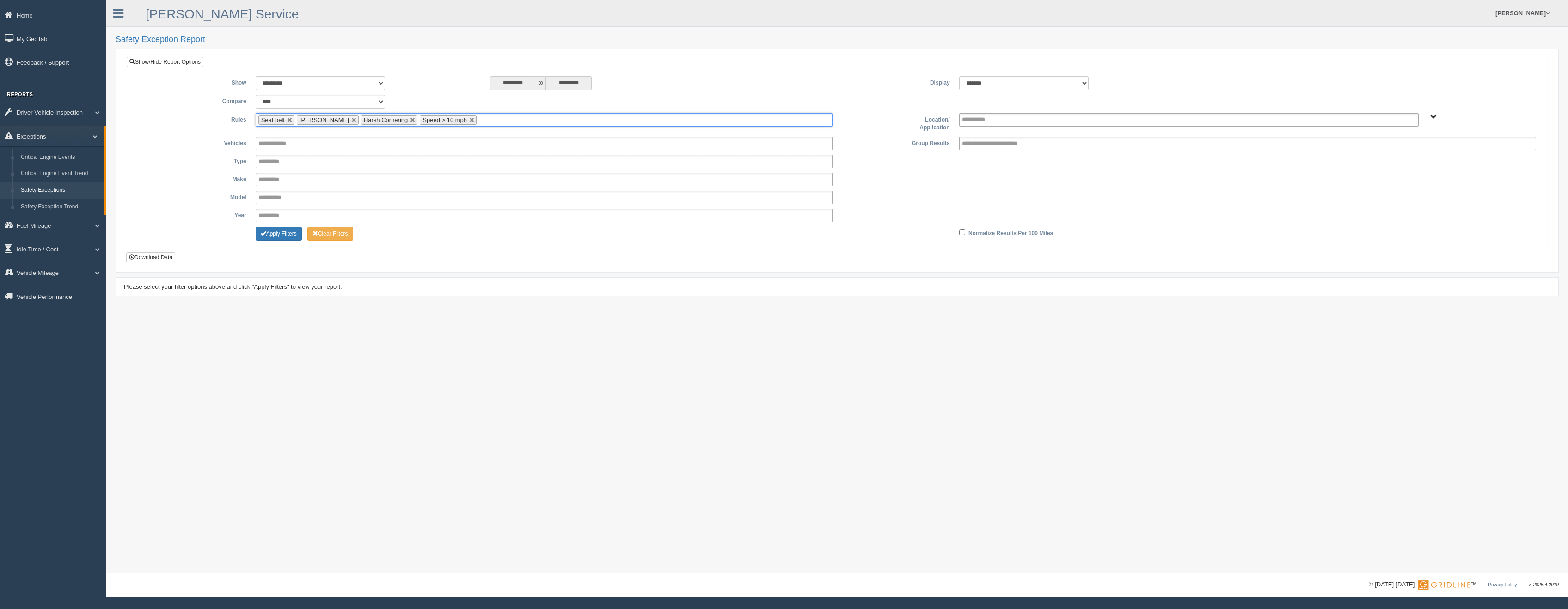
click at [1433, 115] on span "B. Vehicle Class C. Emergency Response G&A 955 WTS-25-00 WTS-27-00 WTS-40-00 WT…" at bounding box center [1433, 117] width 7 height 7
click at [1416, 184] on button "WTS-25-00" at bounding box center [1406, 185] width 40 height 10
click at [1412, 177] on button "Select Everything in WTS-25-00" at bounding box center [1432, 177] width 90 height 10
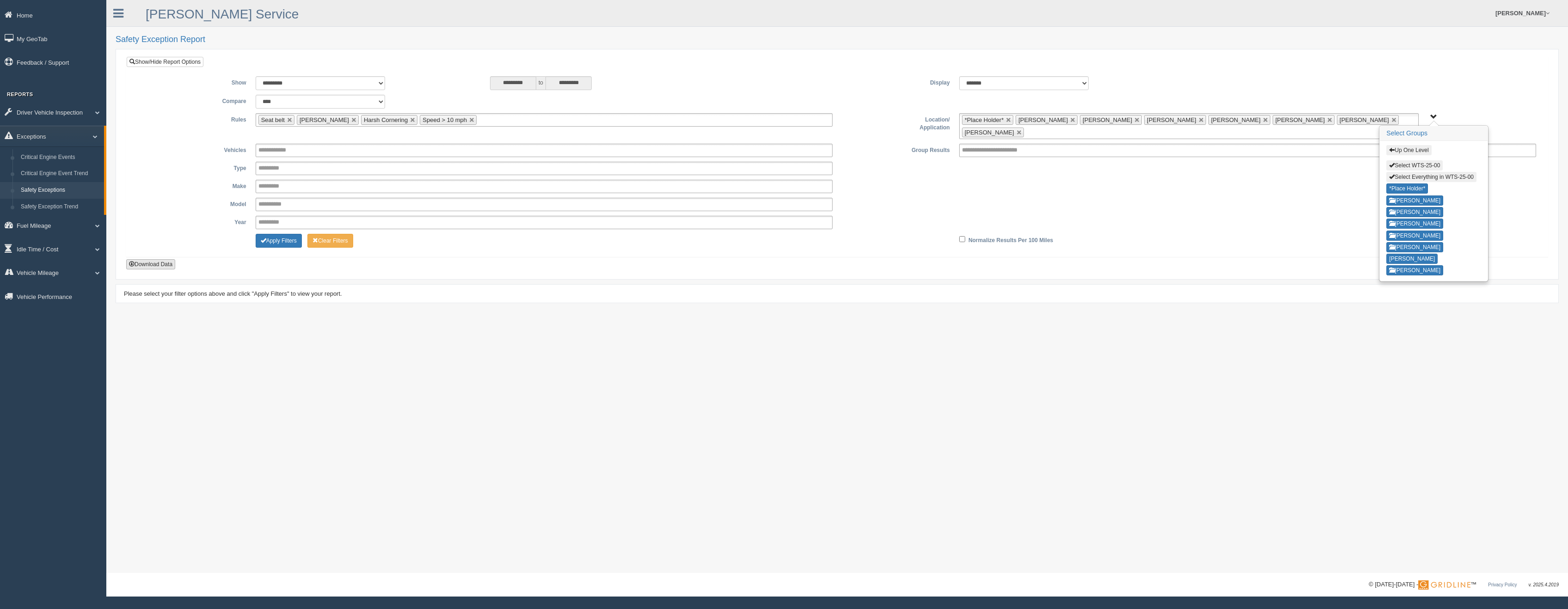
click at [156, 264] on button "Download Data" at bounding box center [150, 264] width 49 height 10
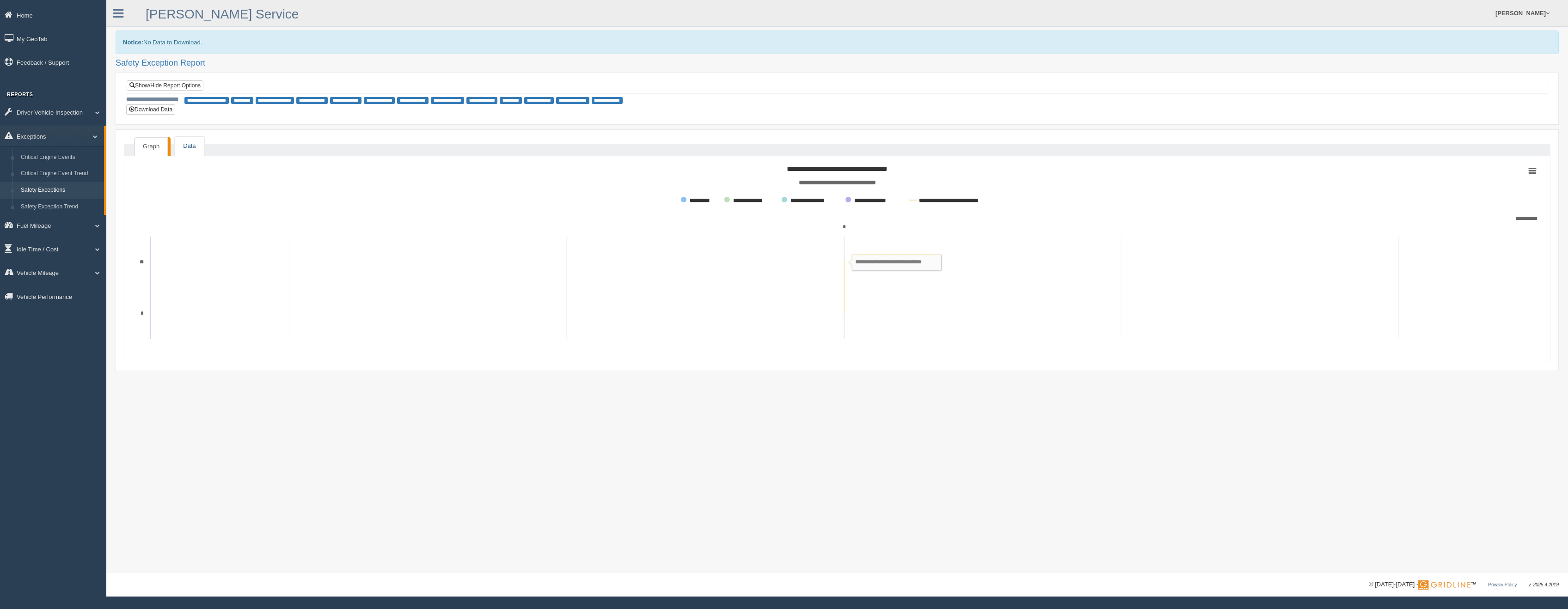
click at [186, 145] on link "Data" at bounding box center [189, 146] width 29 height 19
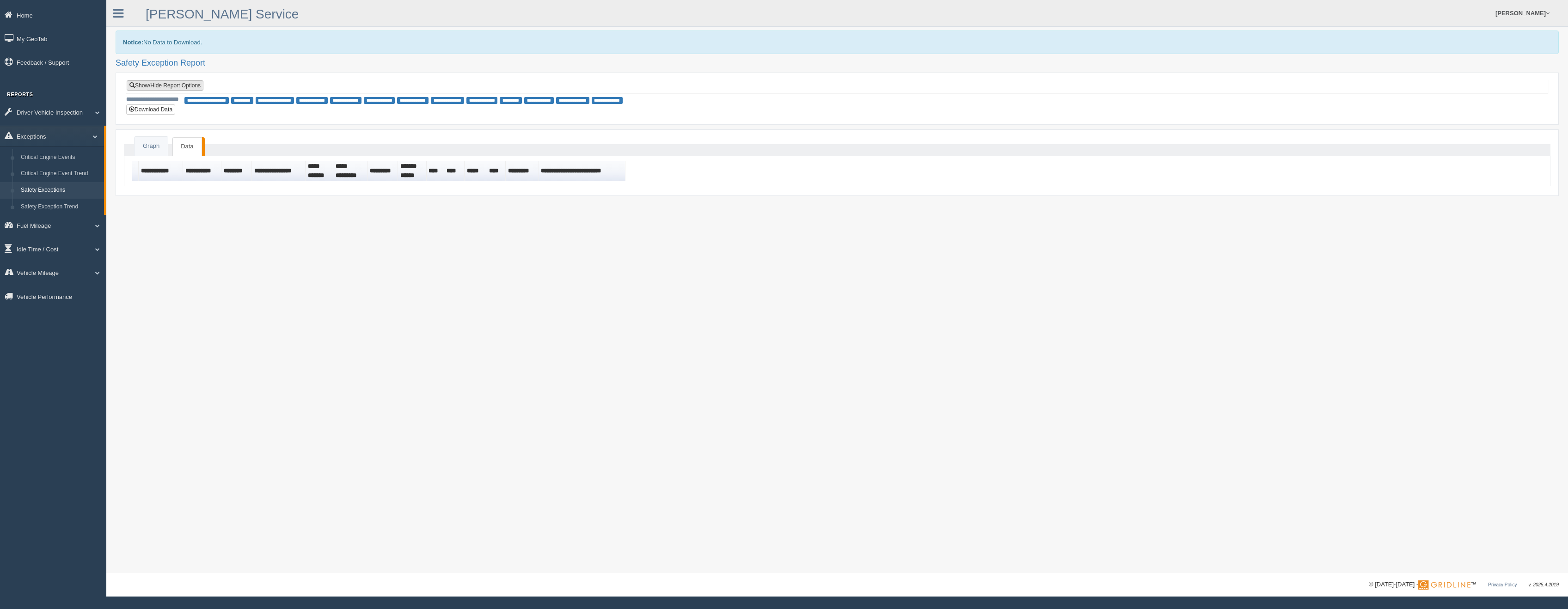
click at [167, 86] on link "Show/Hide Report Options" at bounding box center [165, 85] width 77 height 10
